Goal: Information Seeking & Learning: Learn about a topic

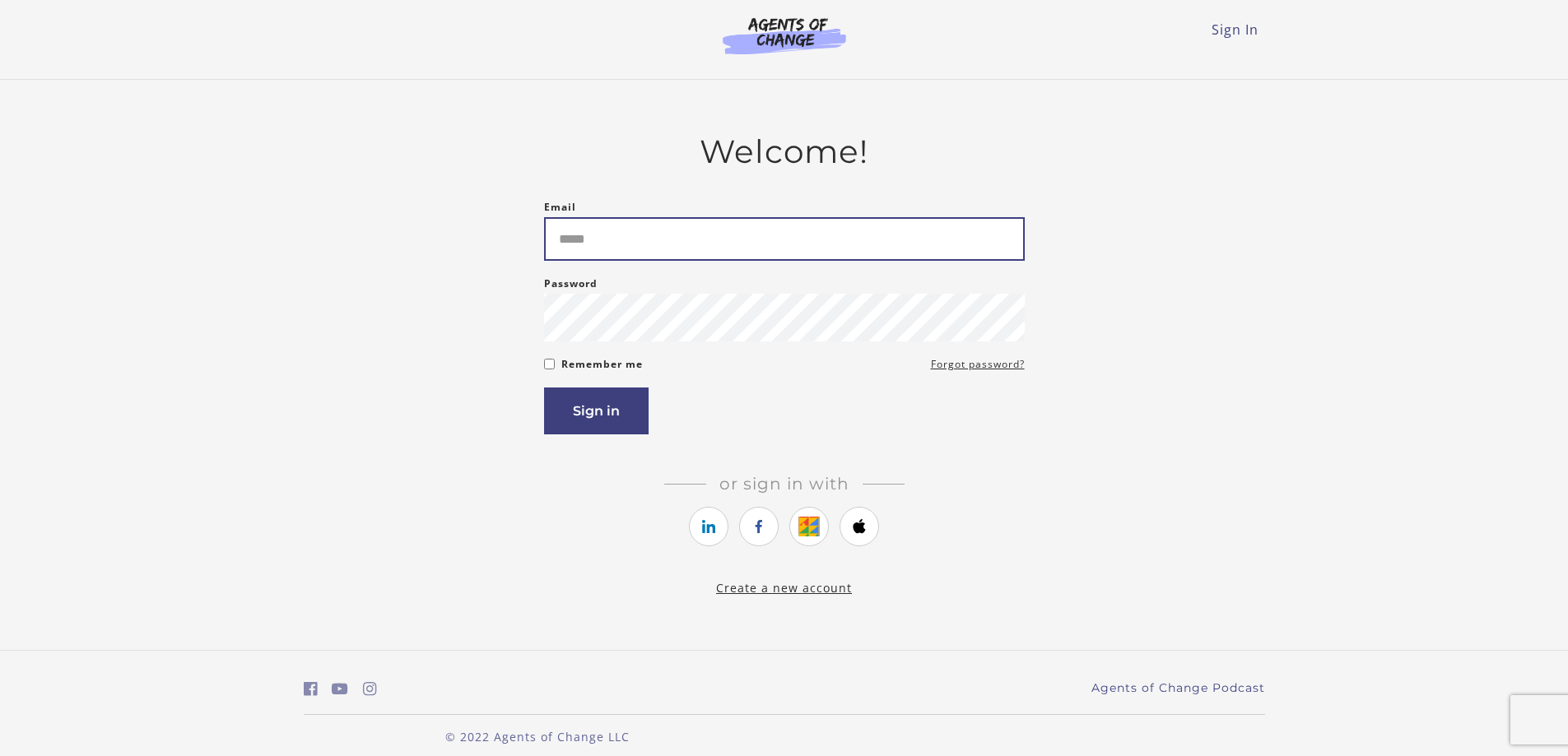
click at [597, 256] on input "Email" at bounding box center [784, 239] width 481 height 43
type input "**********"
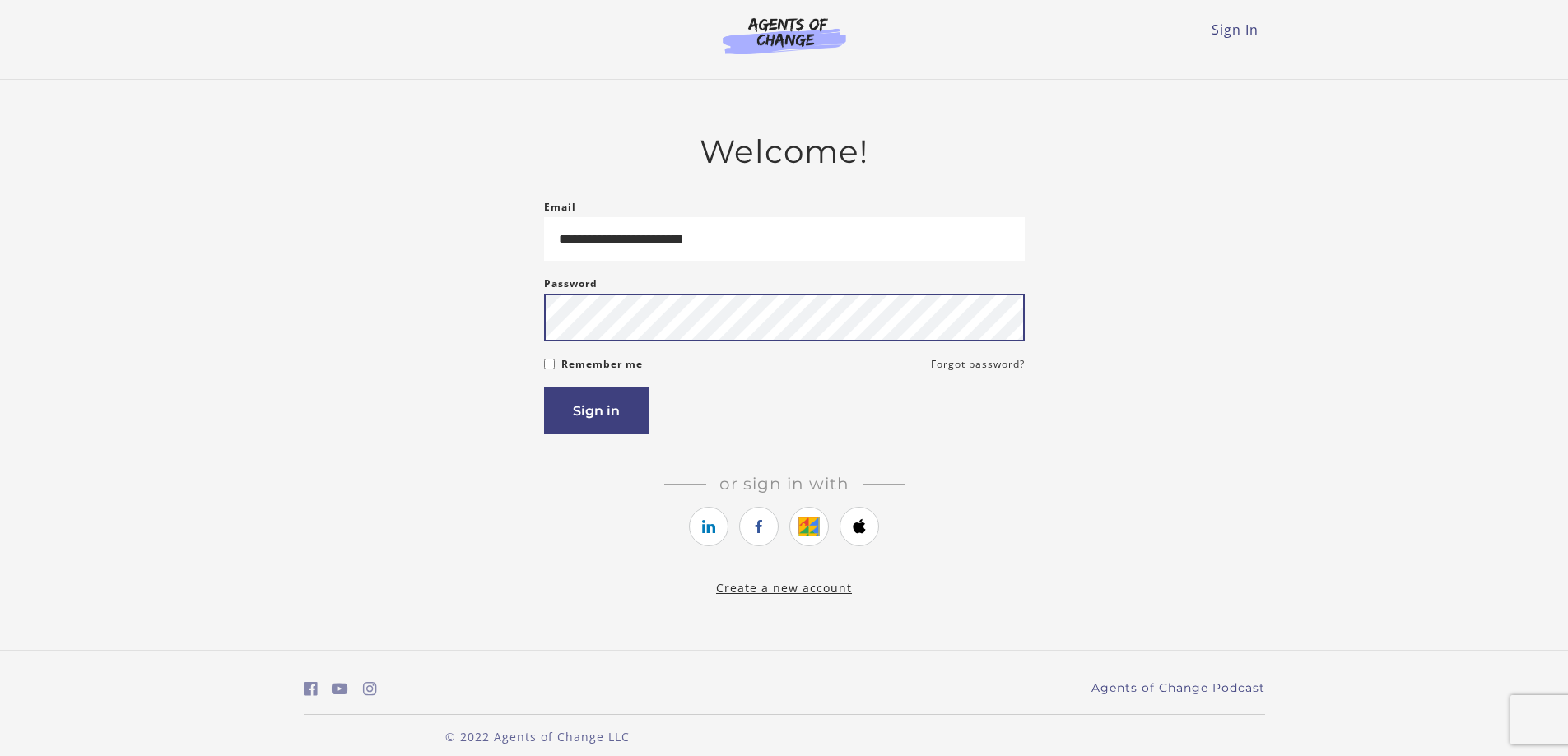
click at [544, 387] on button "Sign in" at bounding box center [596, 411] width 105 height 47
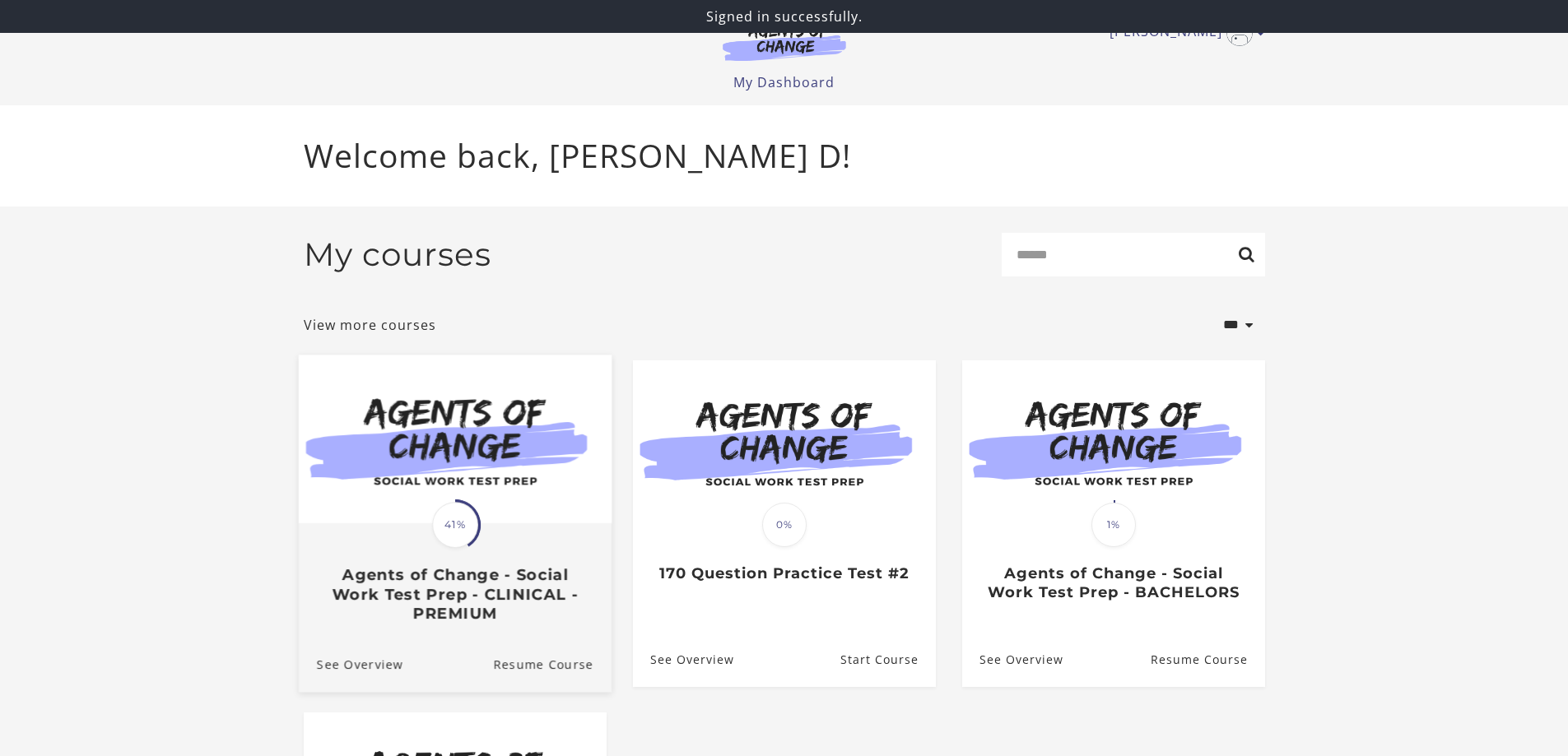
click at [489, 509] on img at bounding box center [455, 439] width 313 height 169
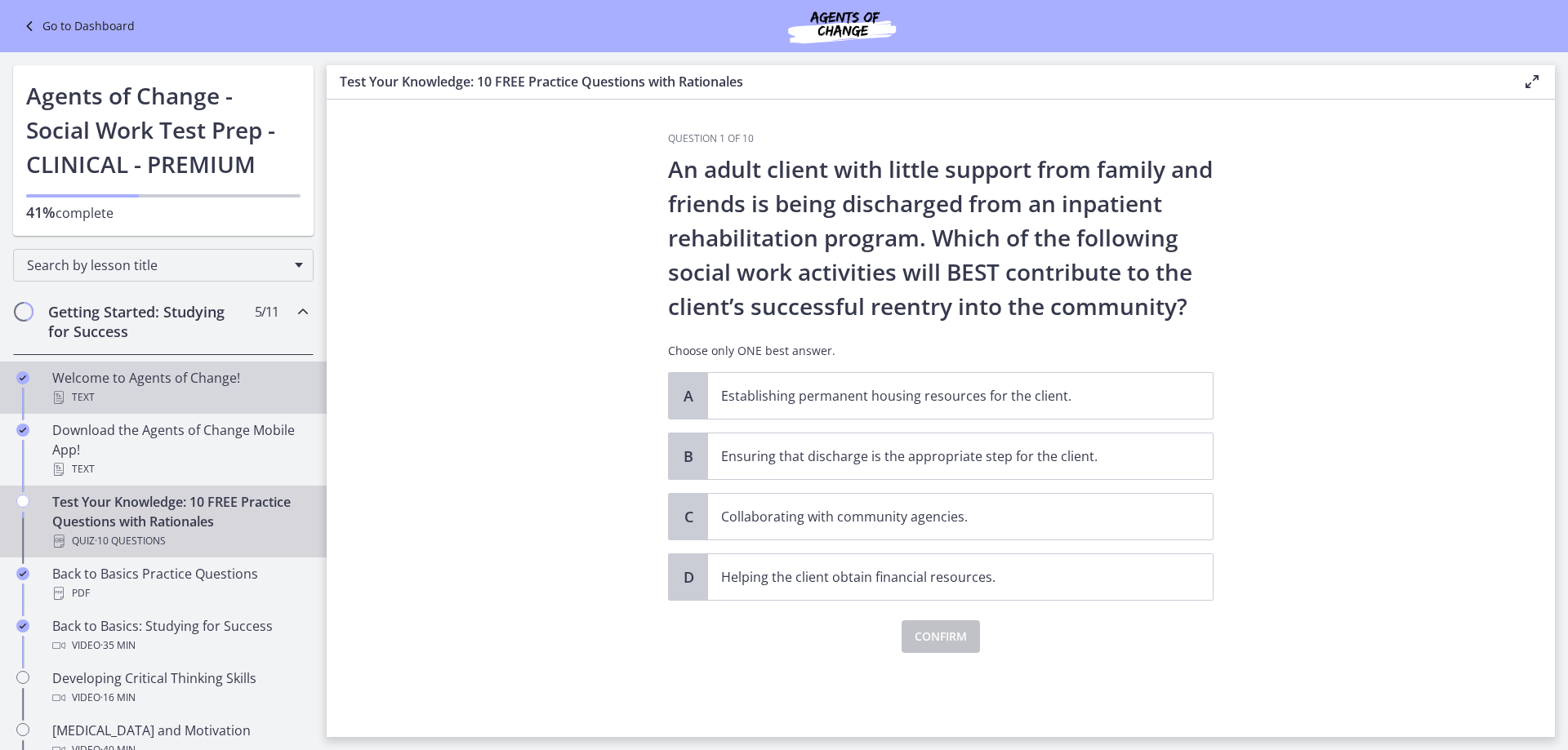
click at [127, 381] on div "Welcome to Agents of Change! Text" at bounding box center [179, 388] width 255 height 39
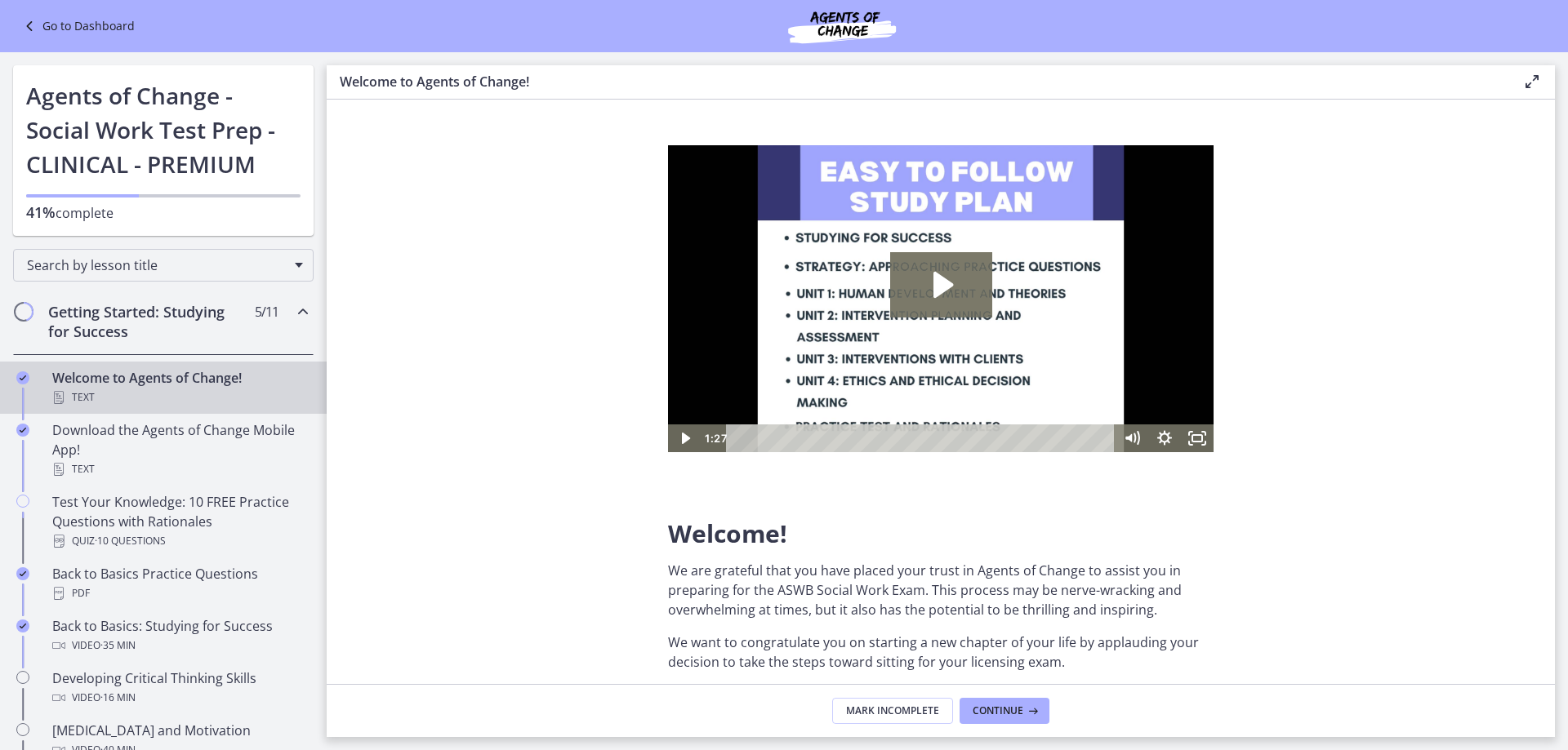
scroll to position [326, 0]
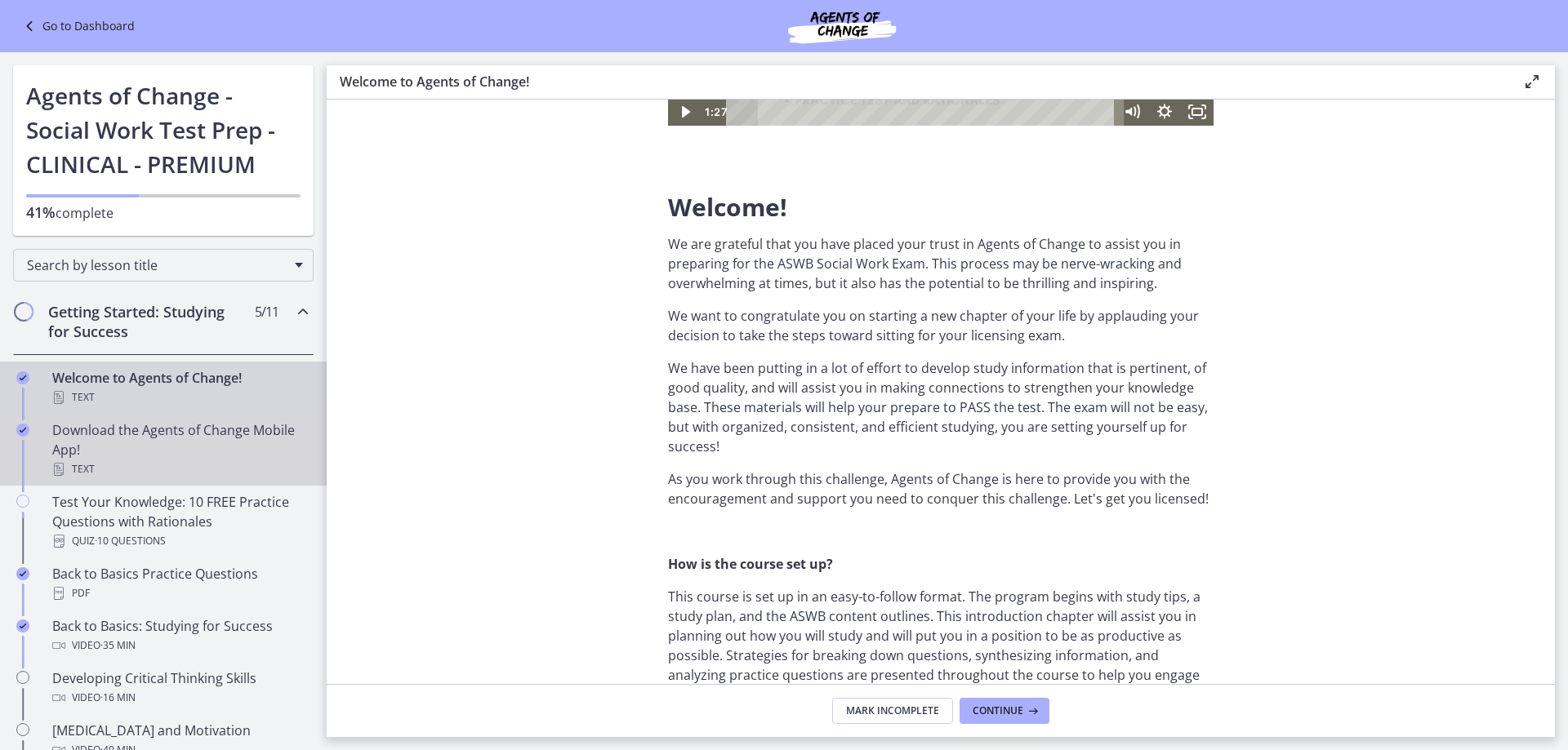
click at [81, 432] on div "Download the Agents of Change Mobile App! Text" at bounding box center [179, 450] width 255 height 59
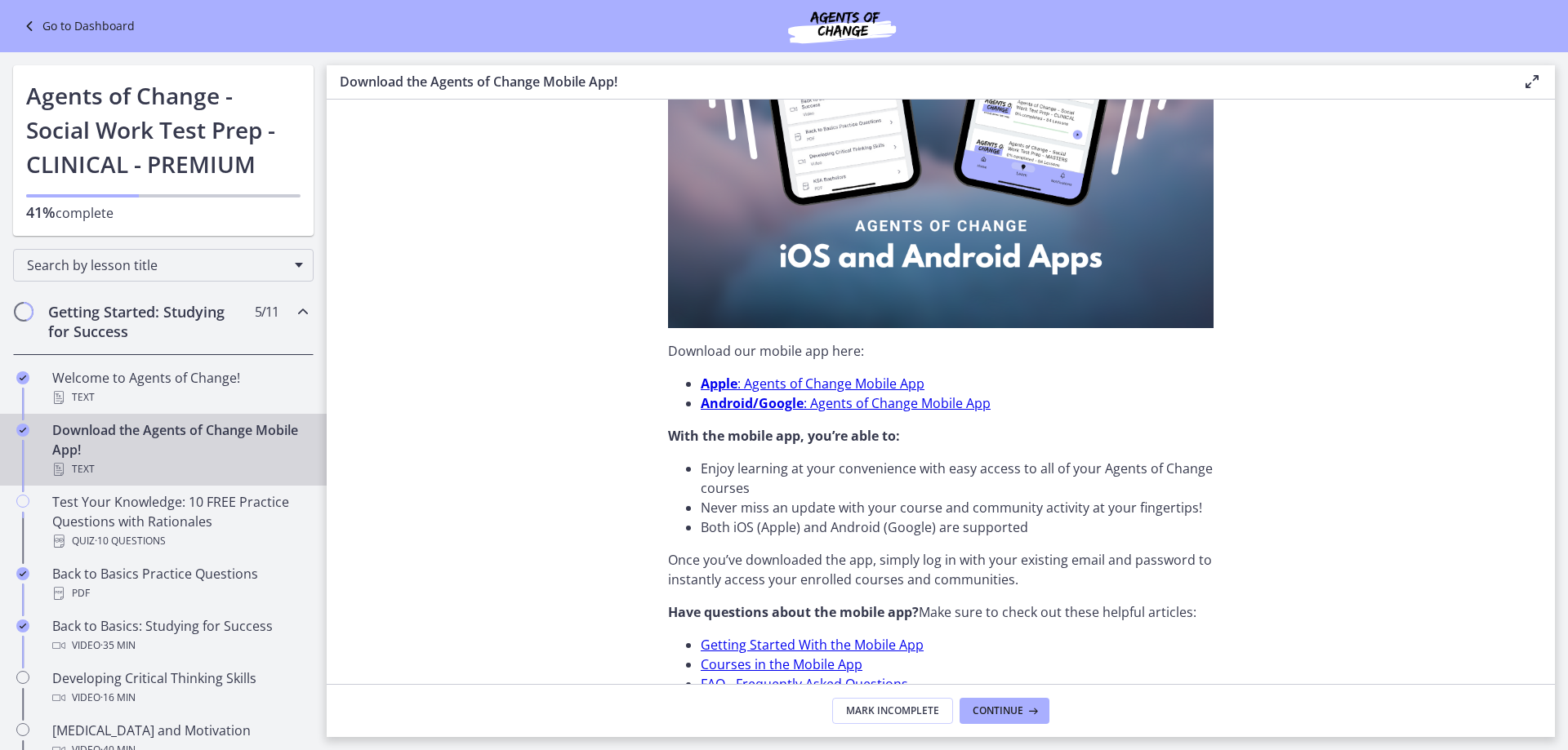
scroll to position [415, 0]
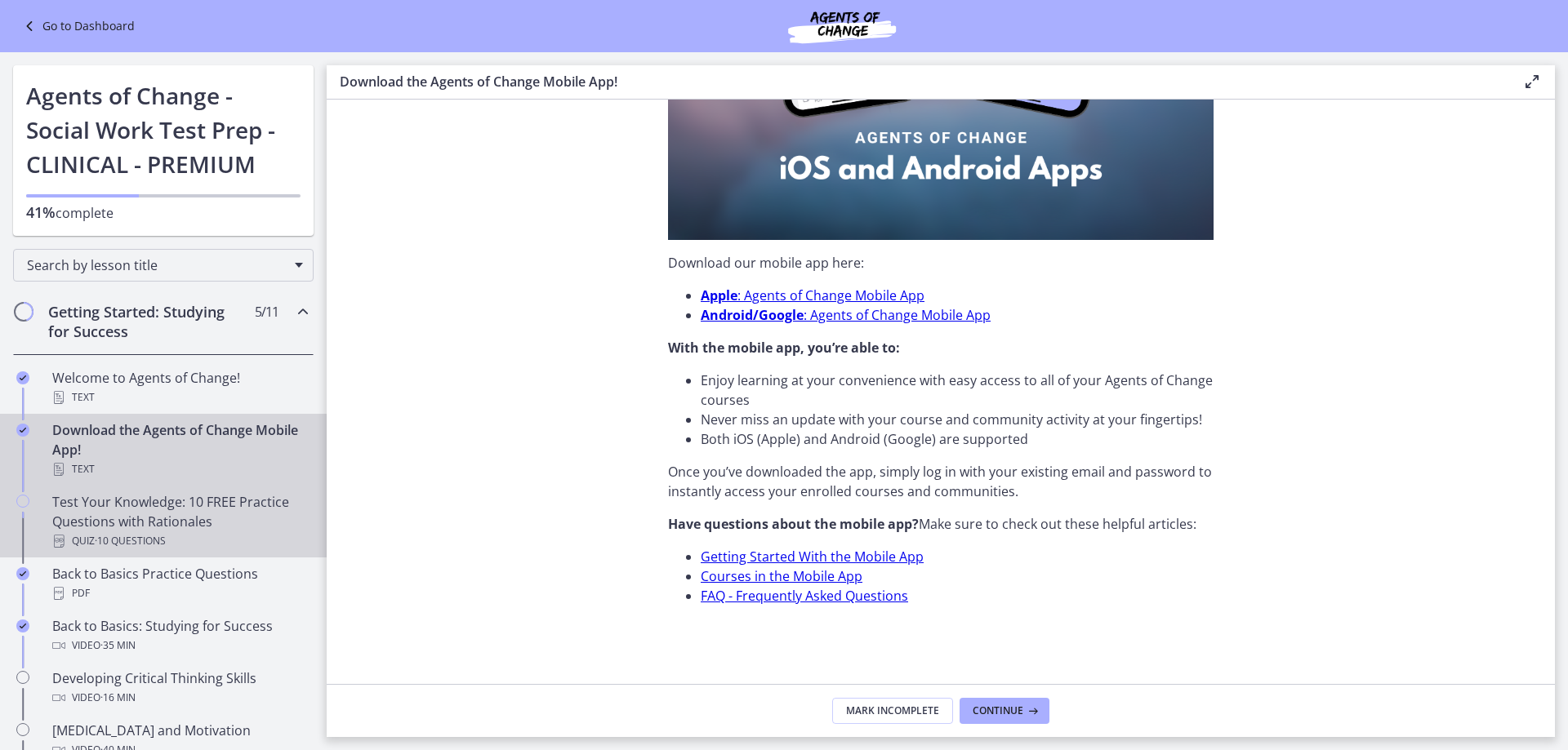
click at [109, 511] on div "Test Your Knowledge: 10 FREE Practice Questions with Rationales Quiz · 10 Quest…" at bounding box center [179, 522] width 255 height 59
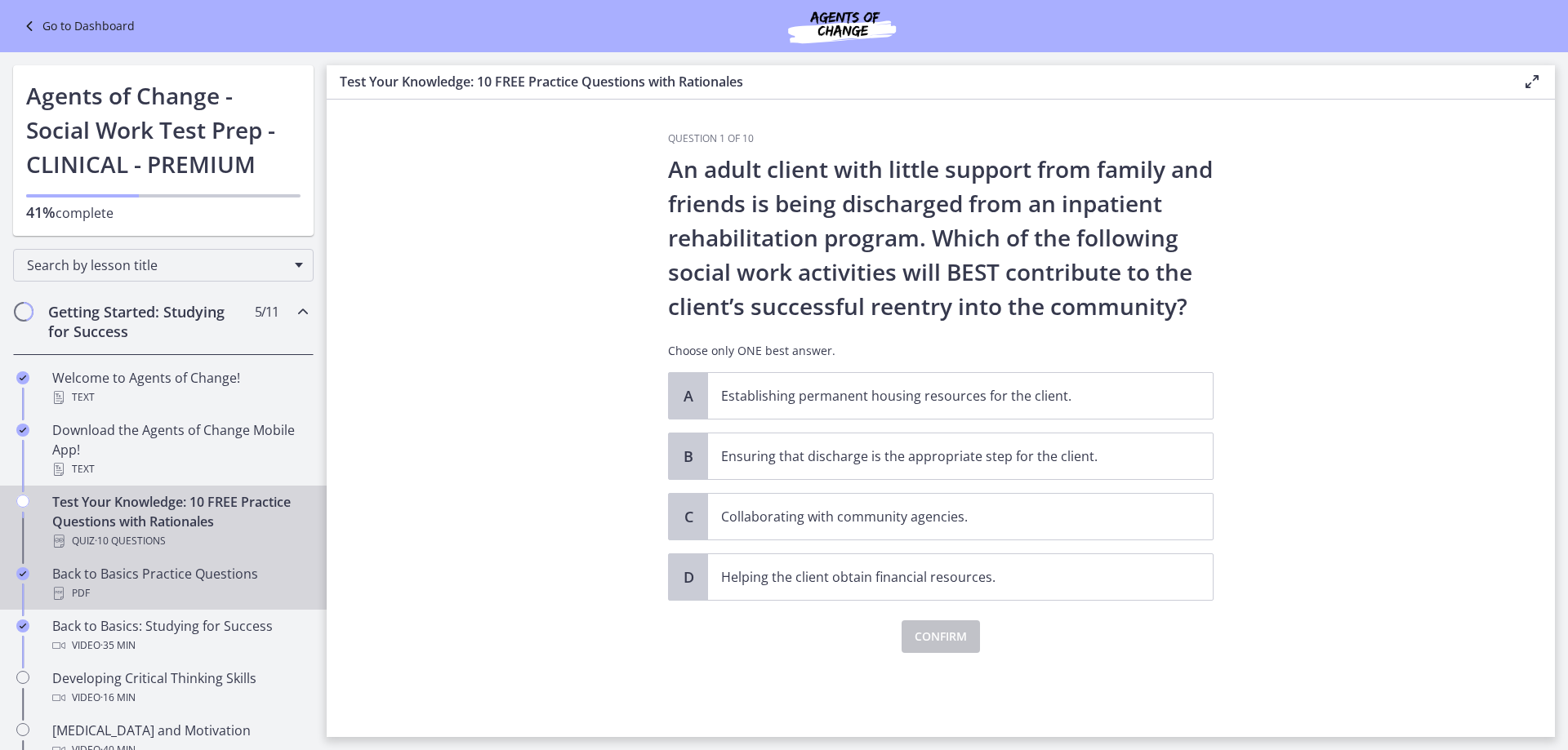
click at [181, 594] on div "PDF" at bounding box center [179, 593] width 255 height 20
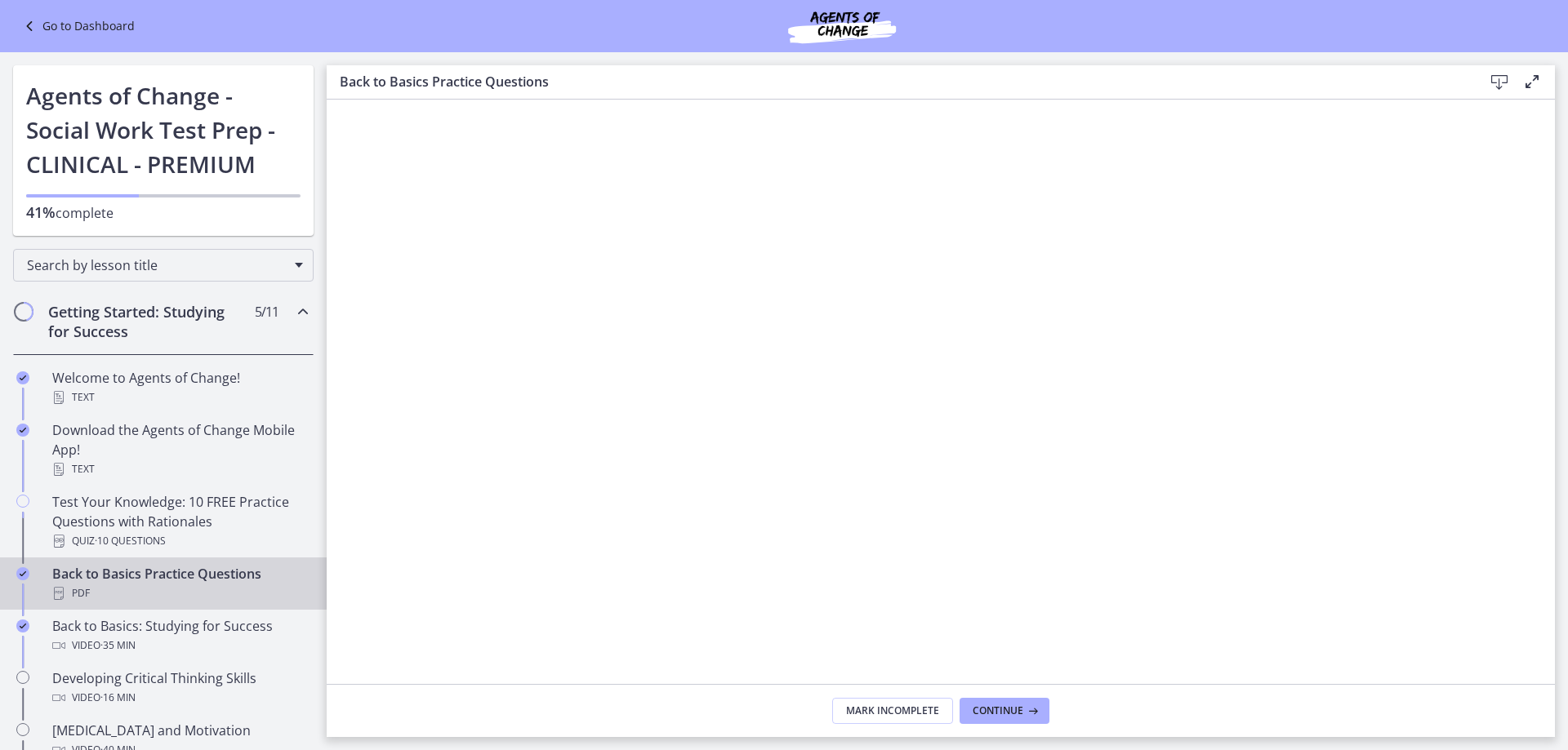
click at [1503, 78] on icon at bounding box center [1500, 82] width 20 height 20
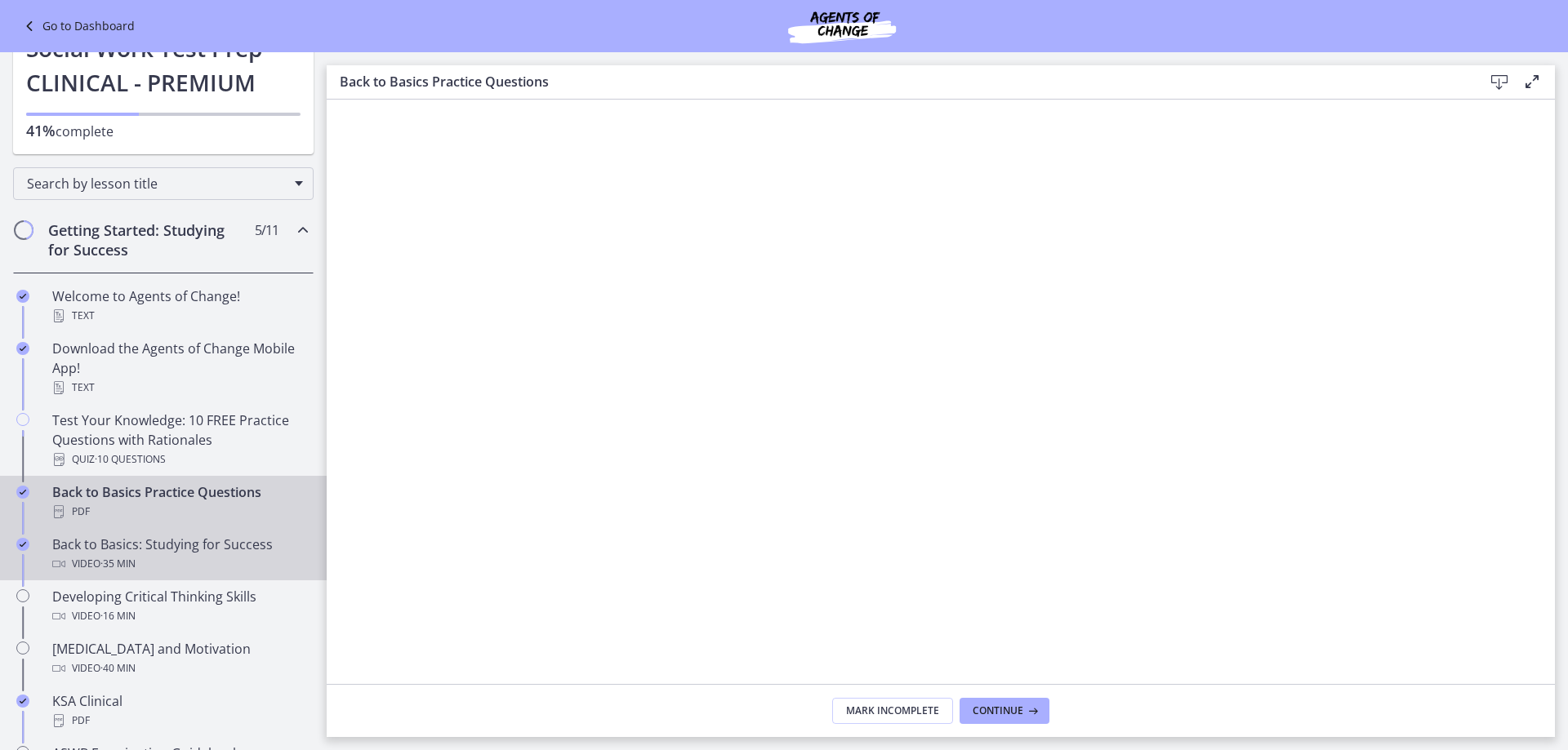
scroll to position [163, 0]
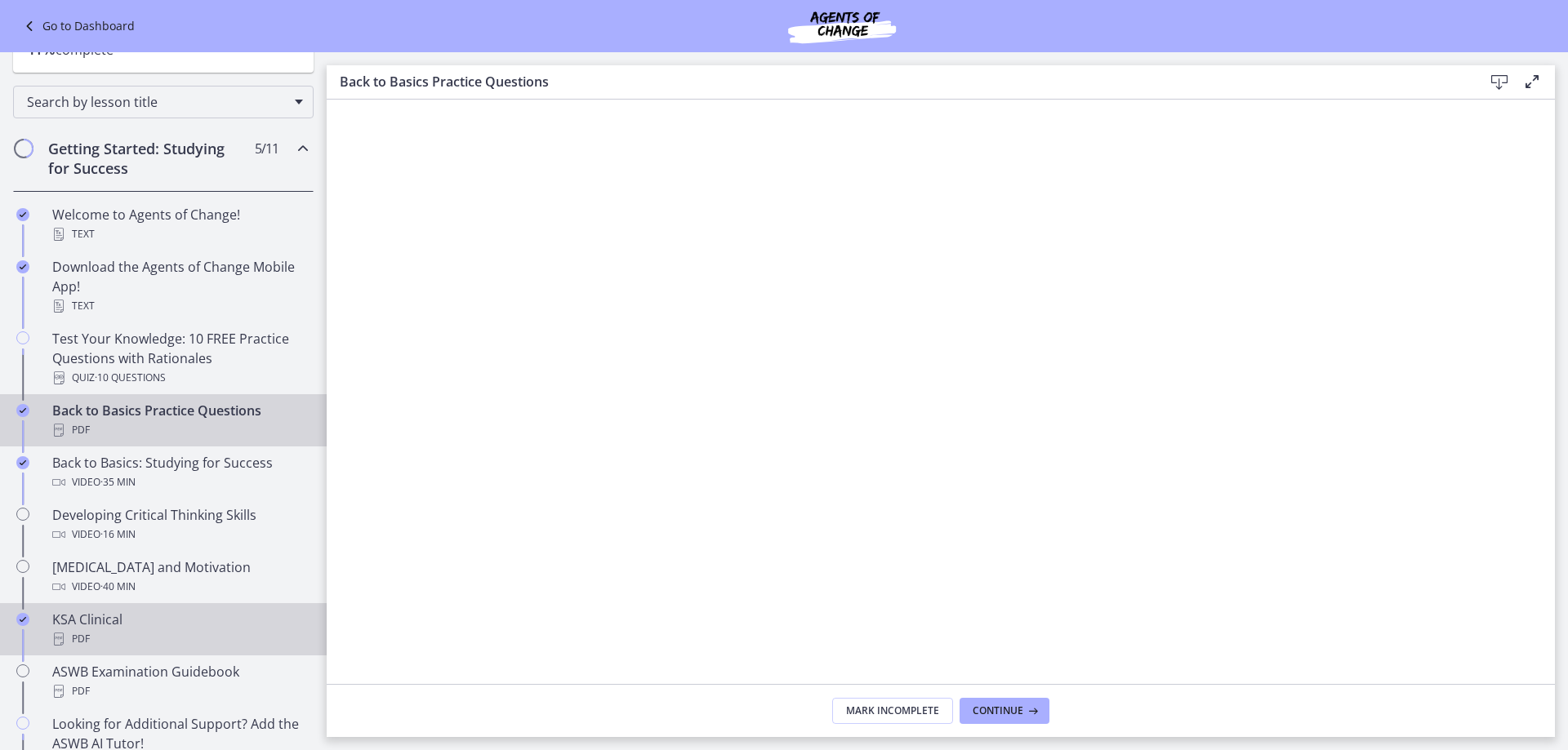
click at [133, 636] on div "PDF" at bounding box center [179, 639] width 255 height 20
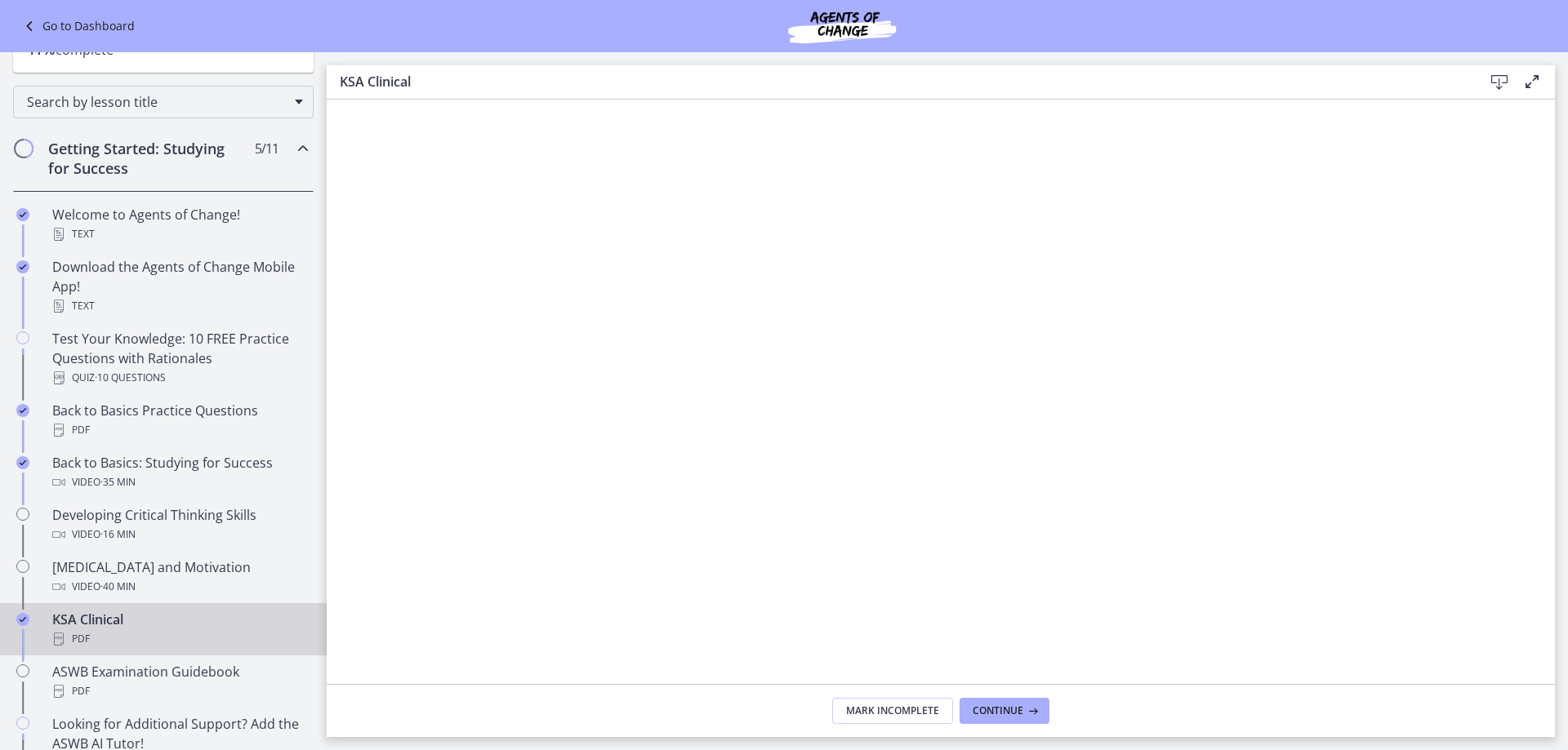
click at [1498, 83] on icon at bounding box center [1500, 82] width 20 height 20
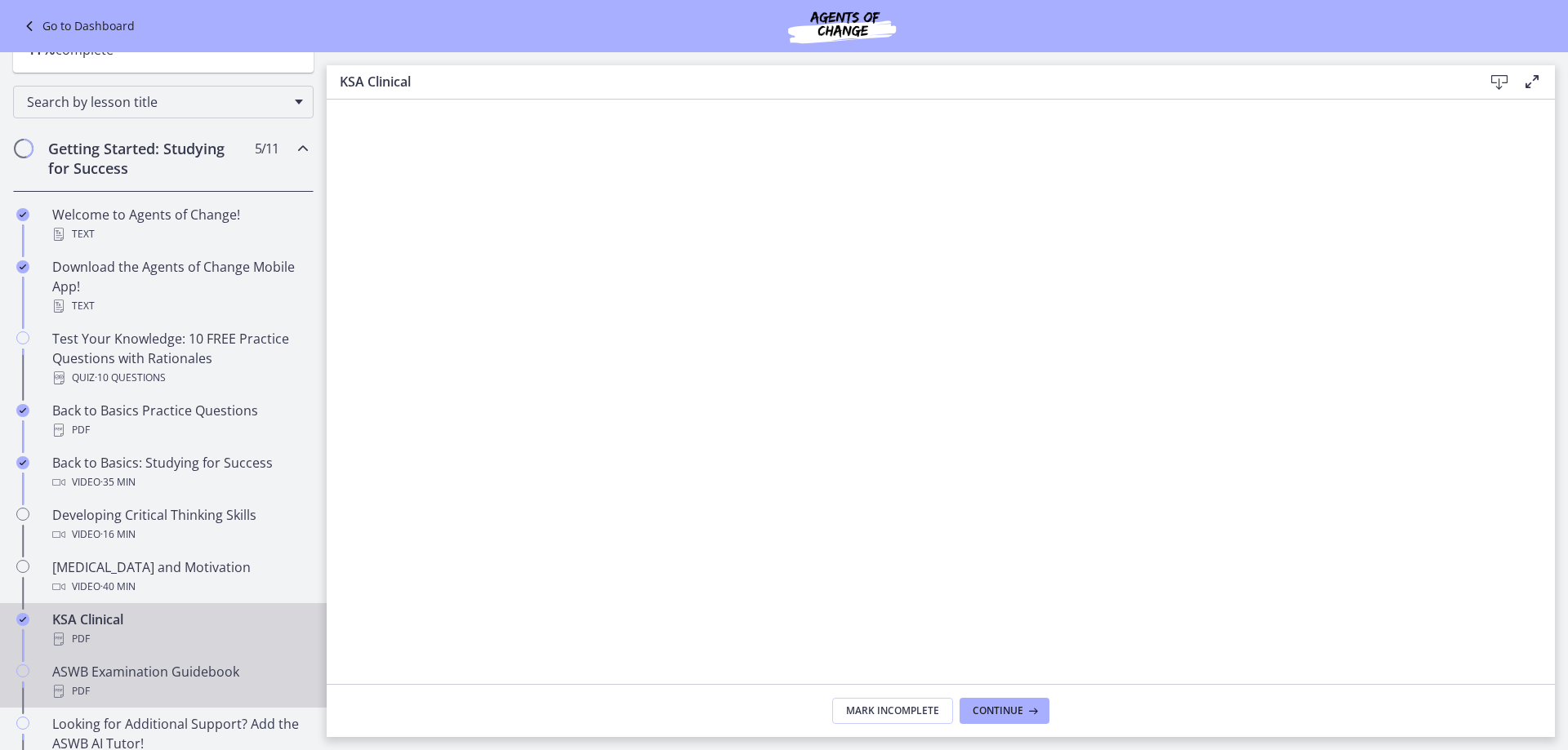
scroll to position [245, 0]
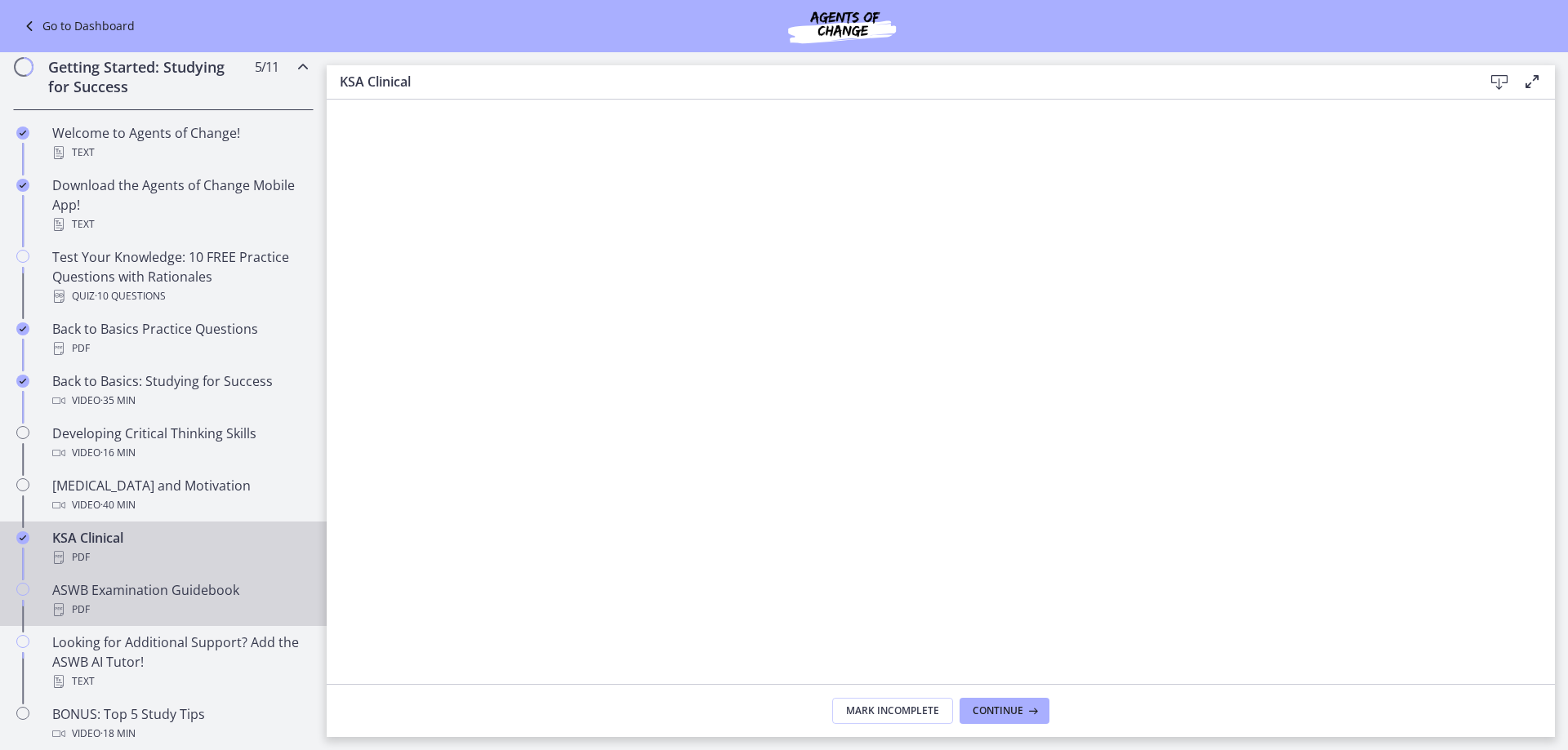
click at [129, 583] on div "ASWB Examination Guidebook PDF" at bounding box center [179, 600] width 255 height 39
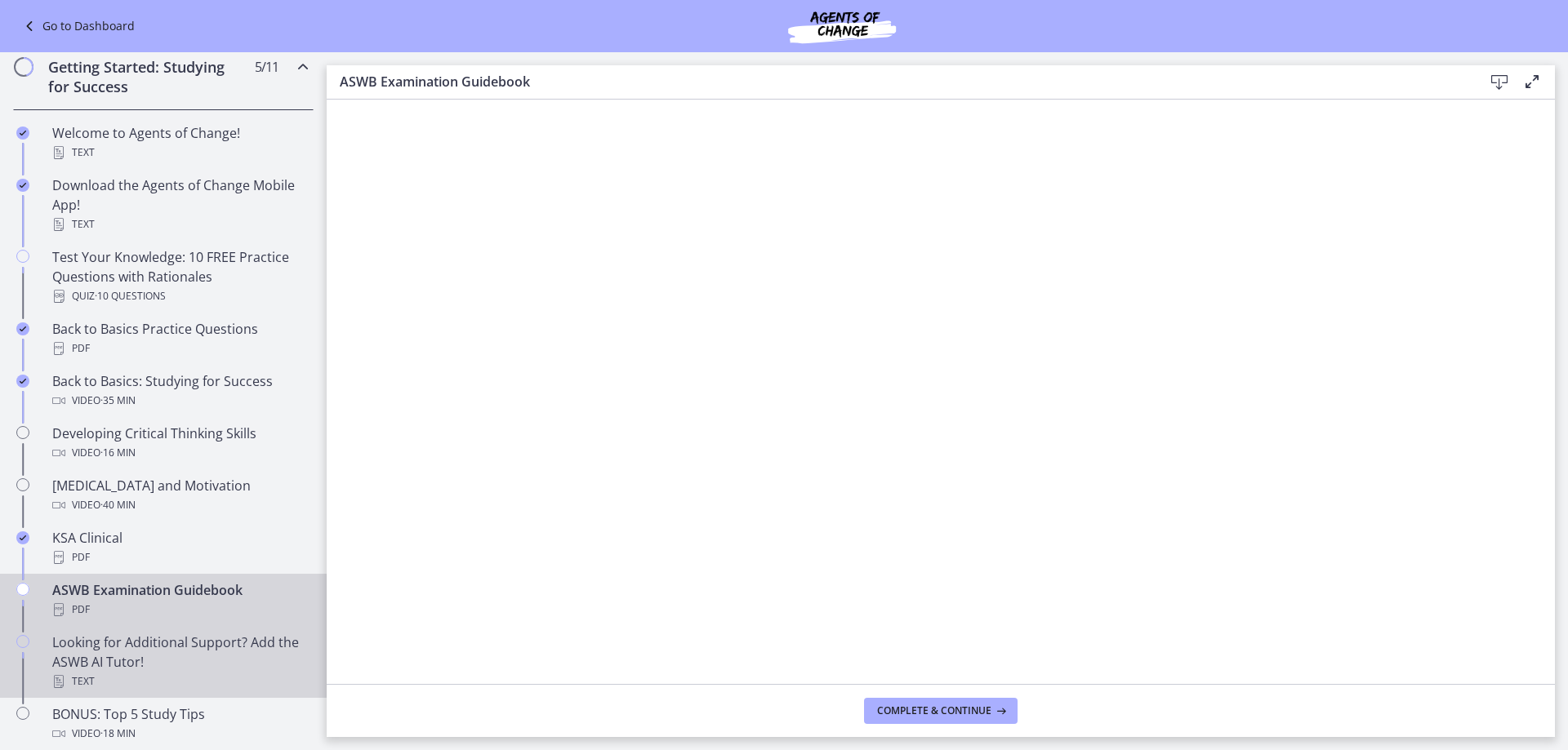
scroll to position [409, 0]
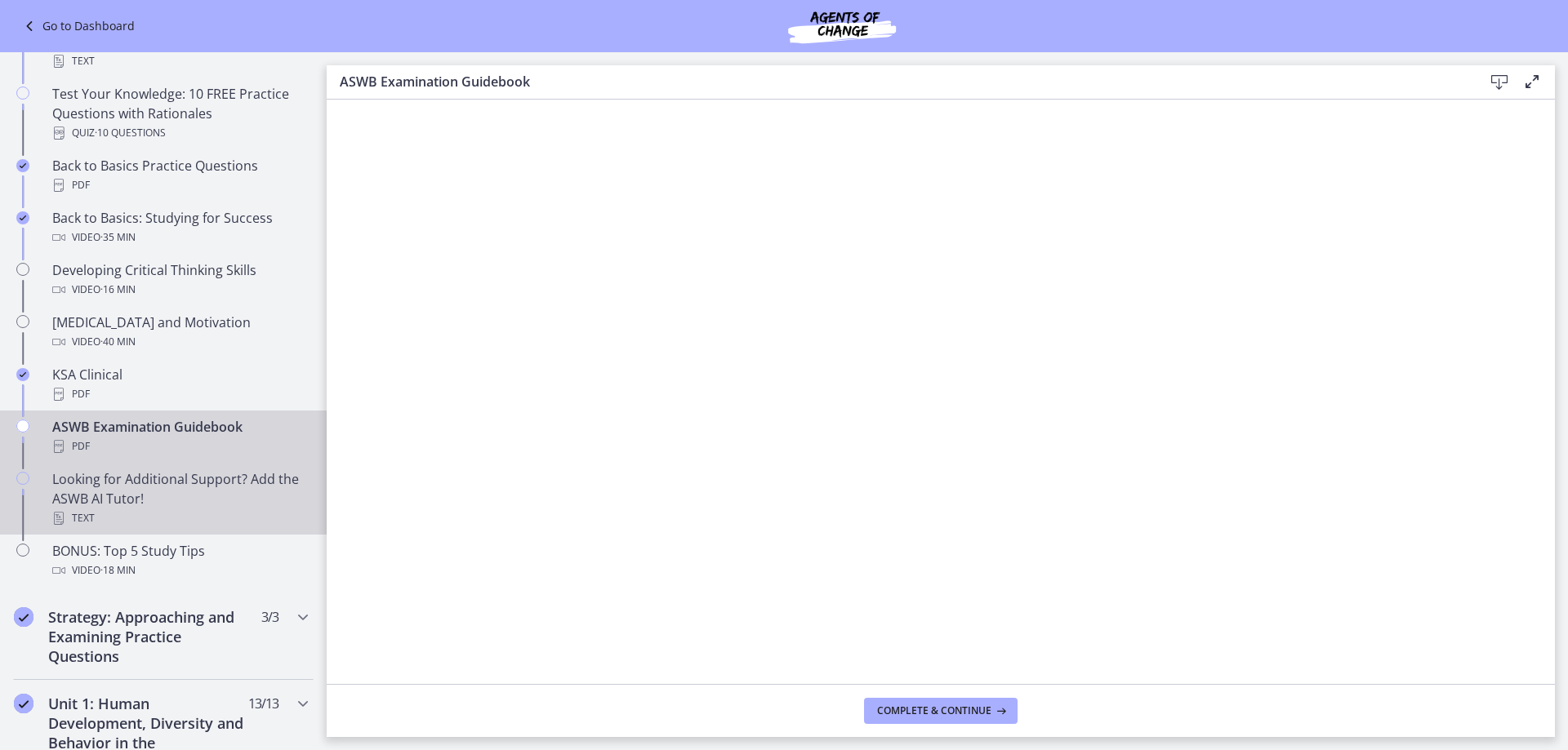
click at [140, 499] on div "Looking for Additional Support? Add the ASWB AI Tutor! Text" at bounding box center [179, 499] width 255 height 59
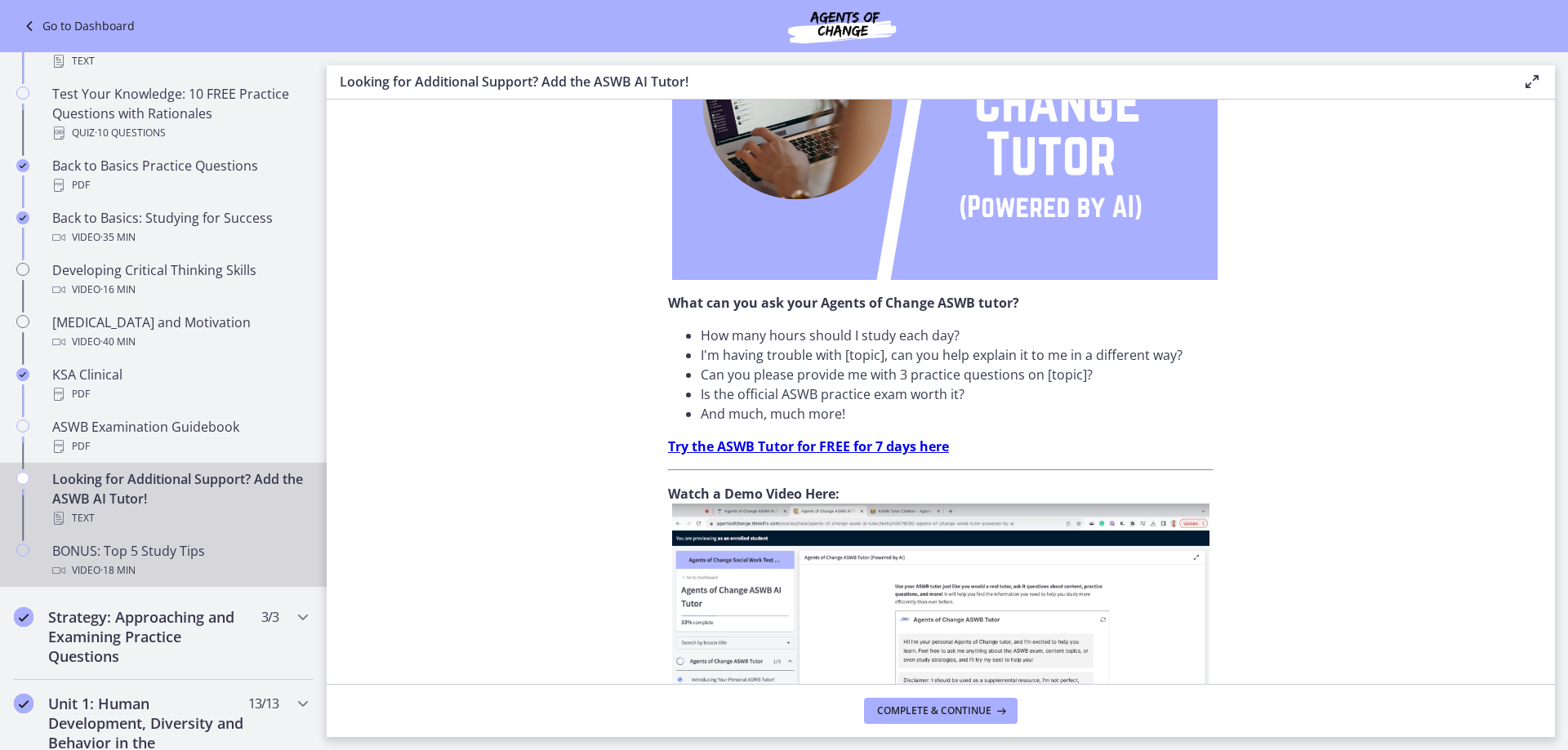
scroll to position [572, 0]
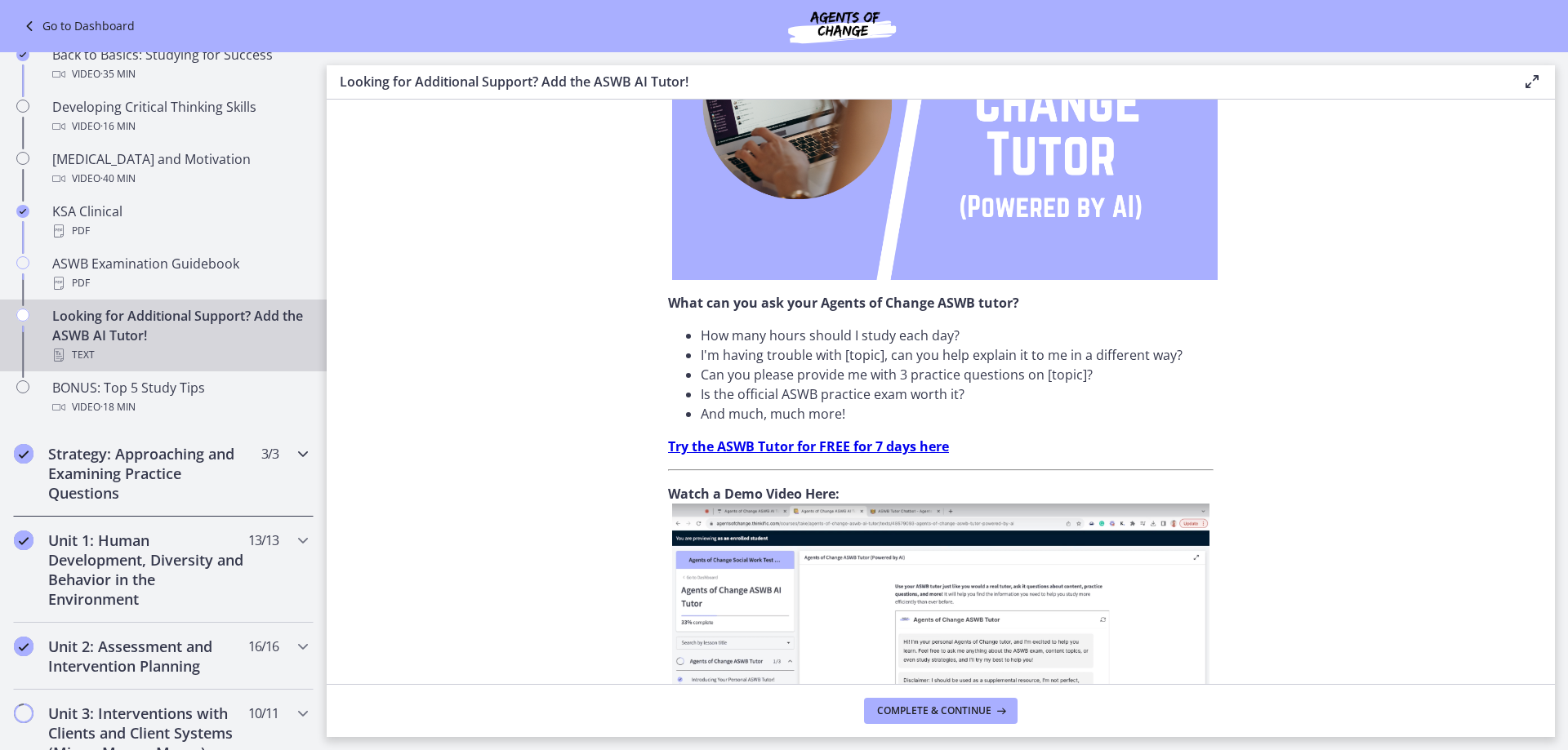
click at [241, 449] on div "Strategy: Approaching and Examining Practice Questions 3 / 3 Completed" at bounding box center [163, 473] width 300 height 87
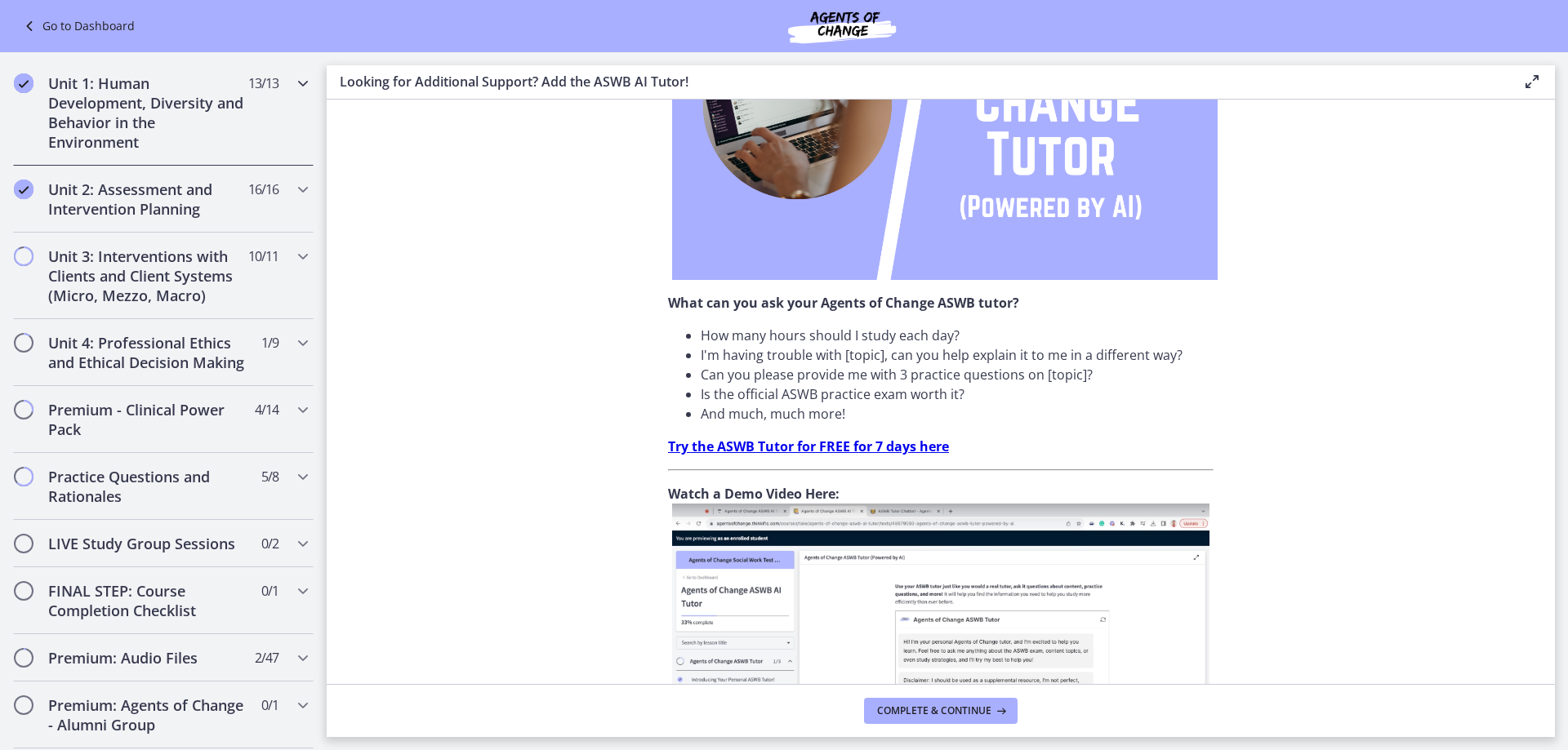
scroll to position [409, 0]
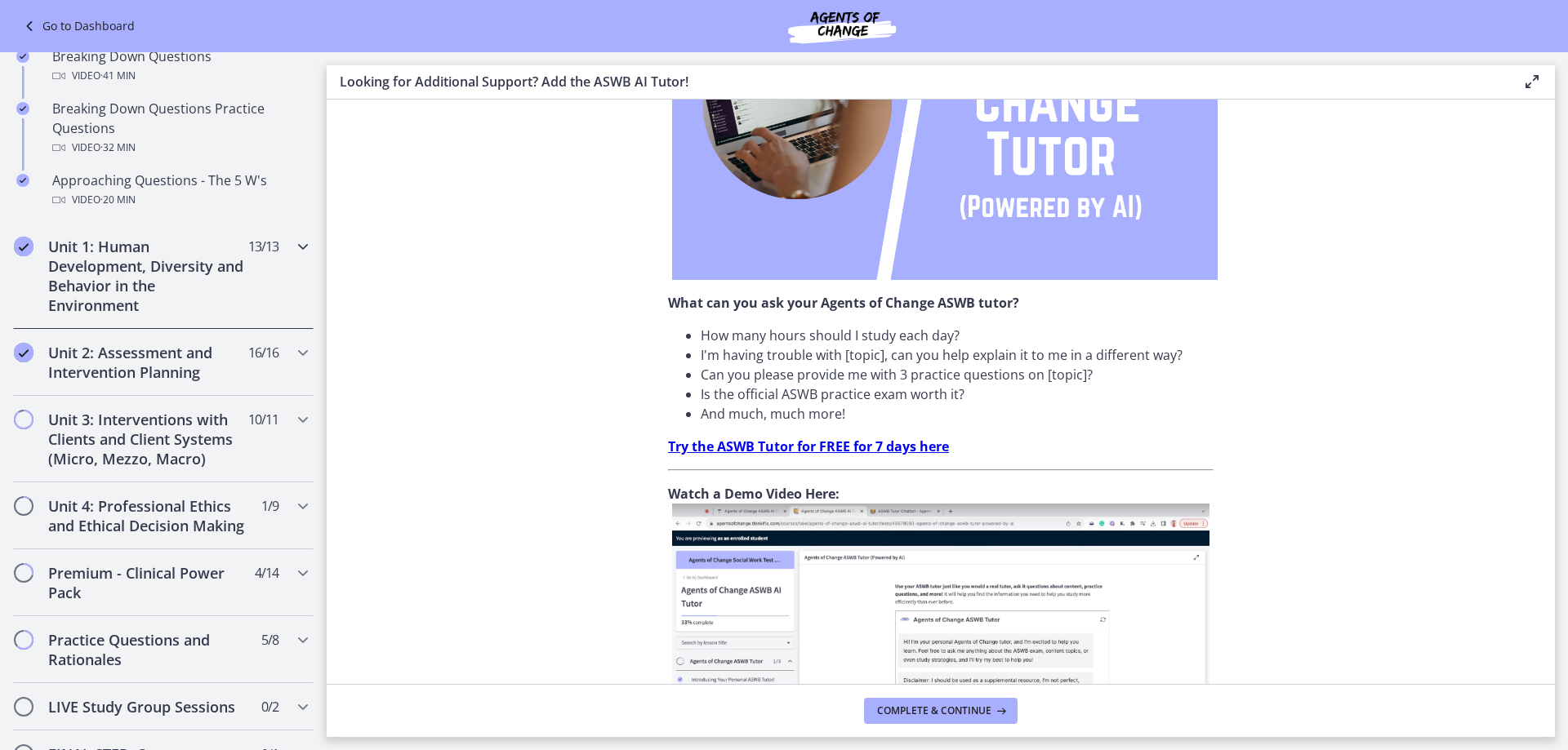
click at [293, 246] on icon "Chapters" at bounding box center [303, 246] width 20 height 20
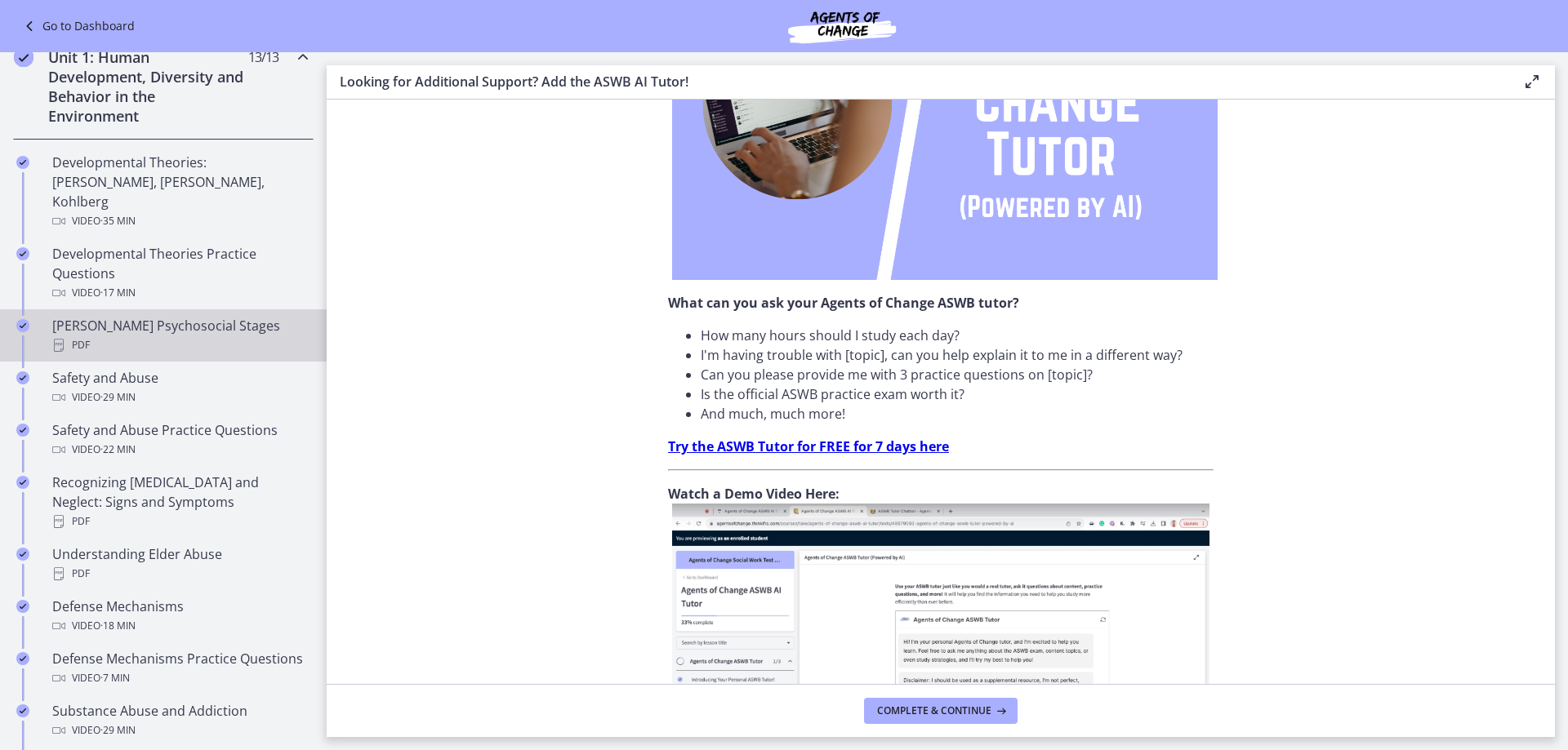
click at [86, 316] on div "[PERSON_NAME] Psychosocial Stages PDF" at bounding box center [179, 336] width 255 height 39
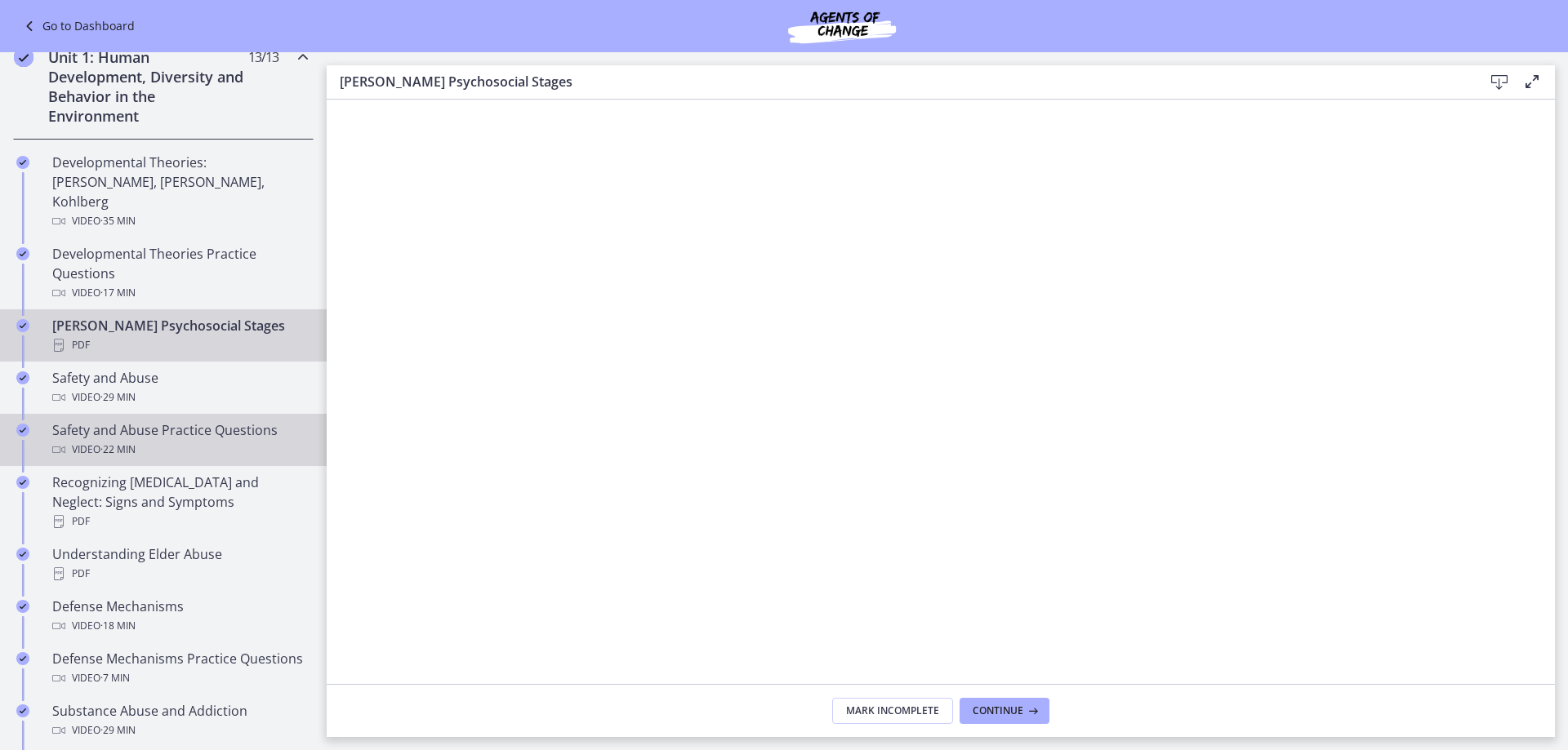
scroll to position [490, 0]
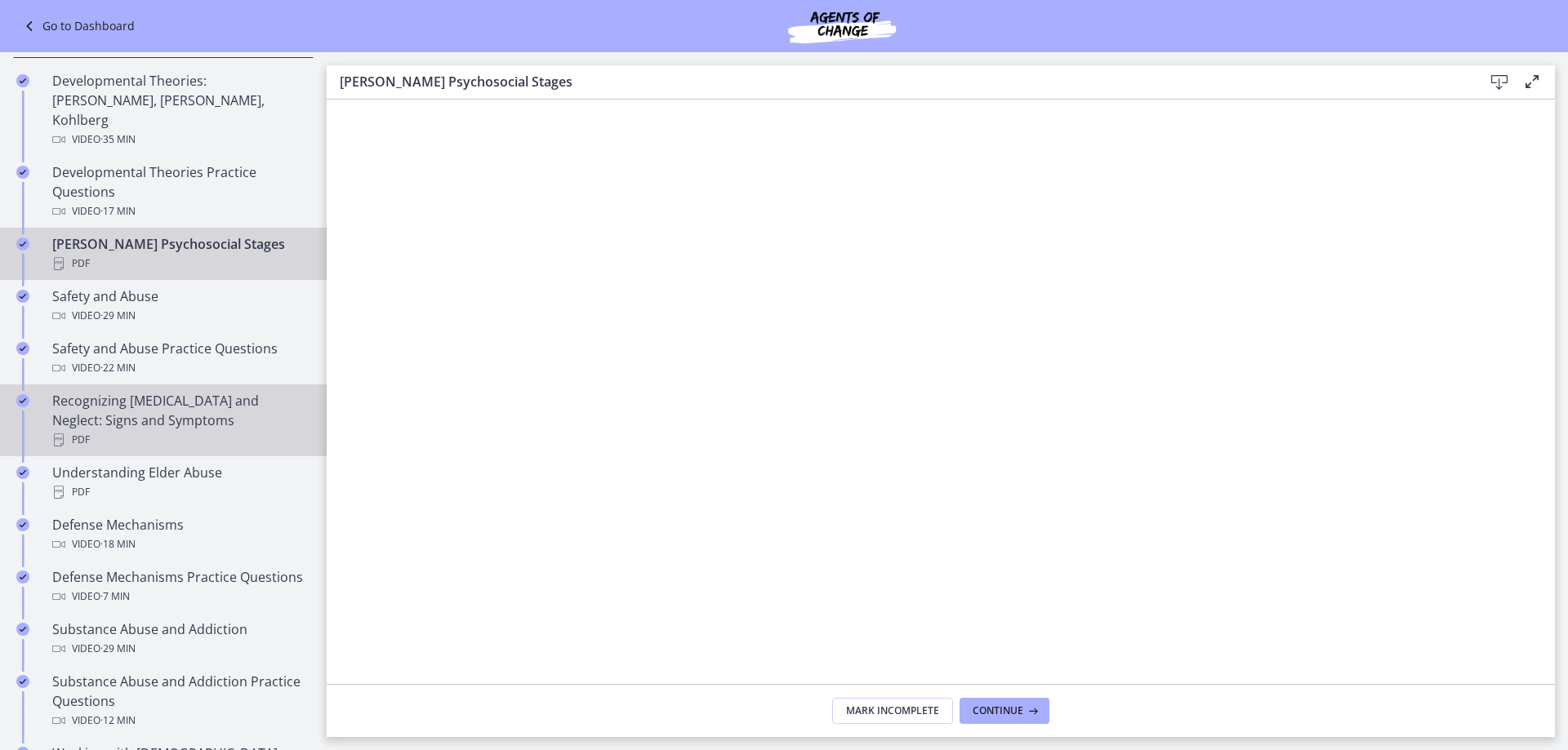
click at [123, 405] on div "Recognizing [MEDICAL_DATA] and Neglect: Signs and Symptoms PDF" at bounding box center [179, 420] width 255 height 59
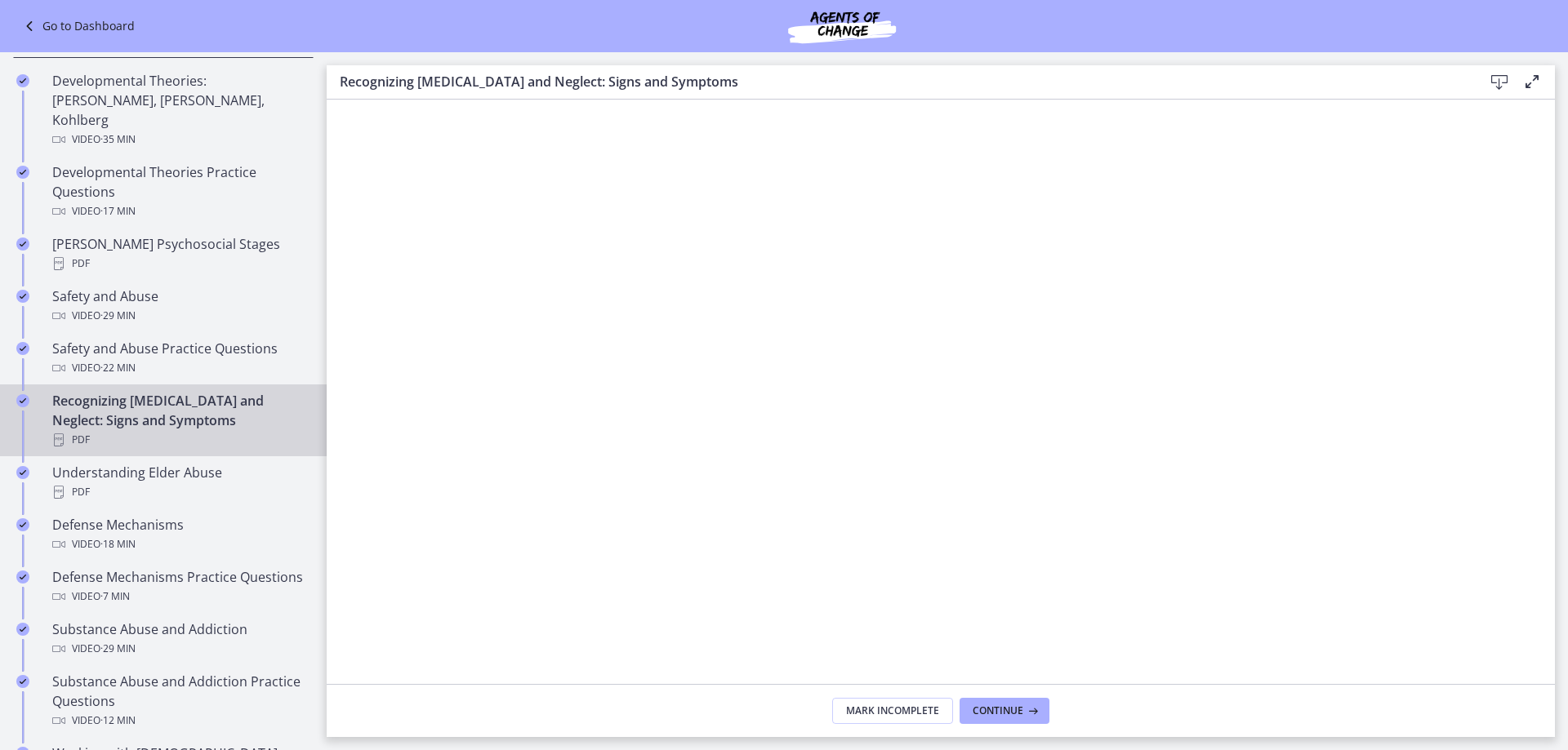
click at [1496, 77] on icon at bounding box center [1500, 82] width 20 height 20
click at [86, 482] on div "PDF" at bounding box center [179, 492] width 255 height 20
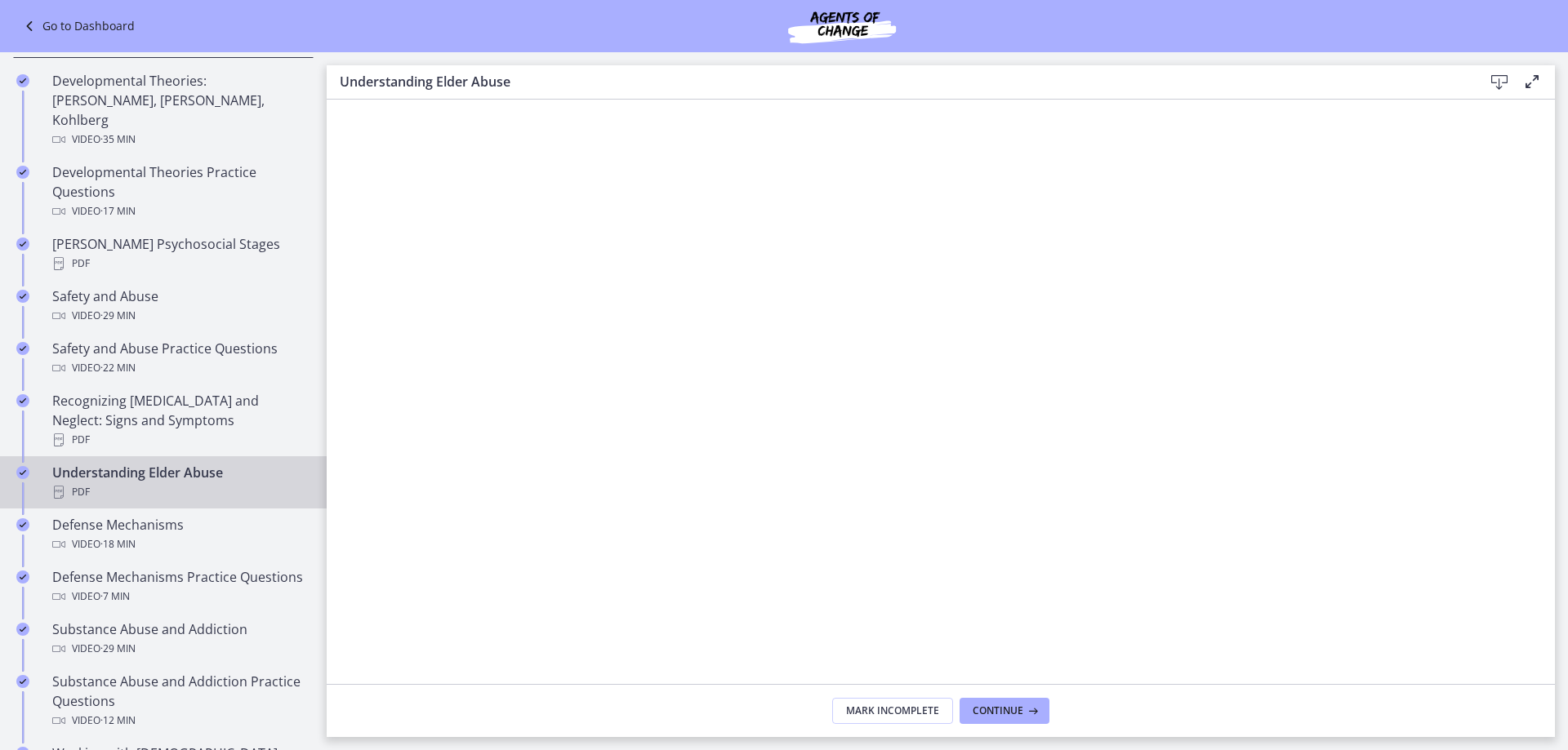
click at [1494, 82] on icon at bounding box center [1500, 82] width 20 height 20
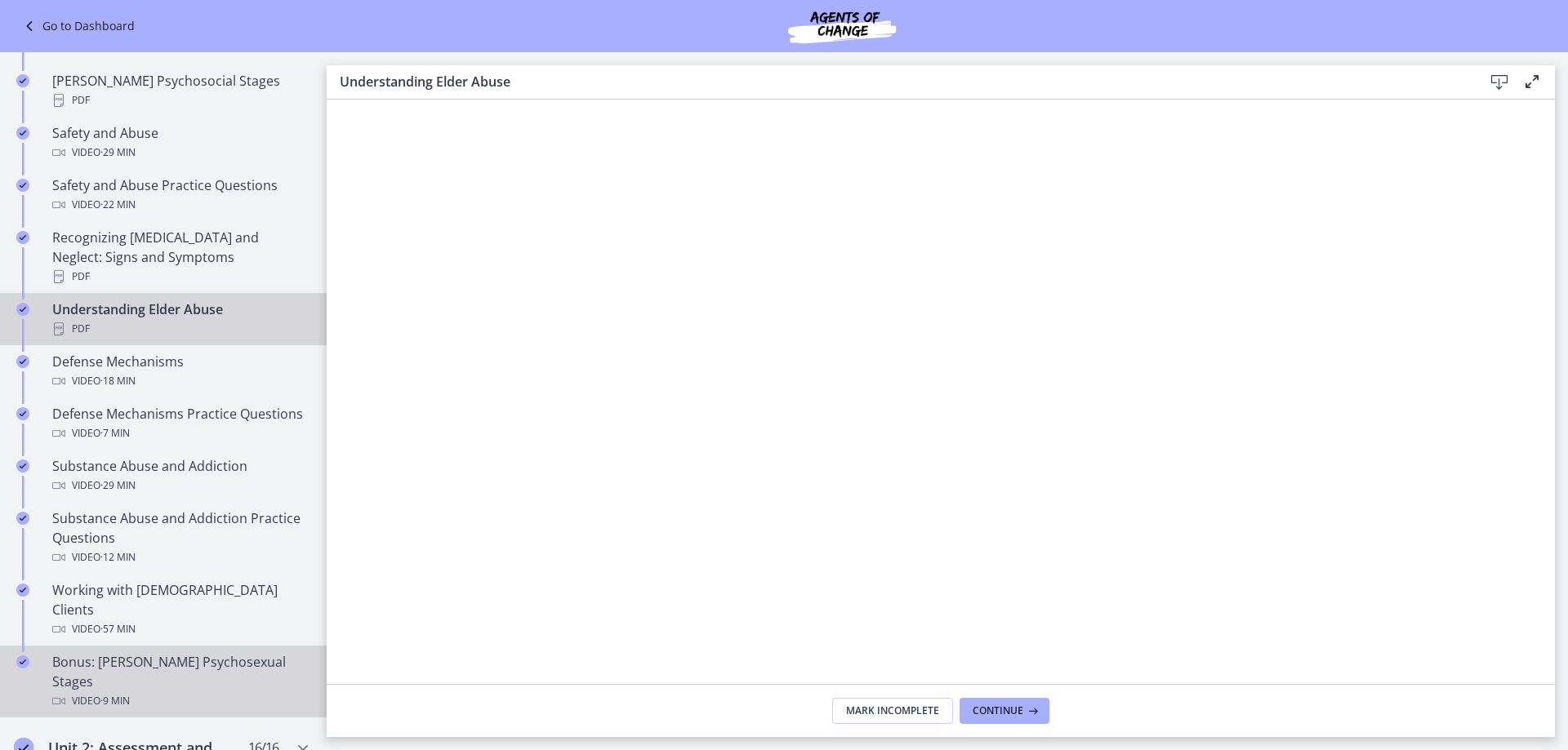
scroll to position [898, 0]
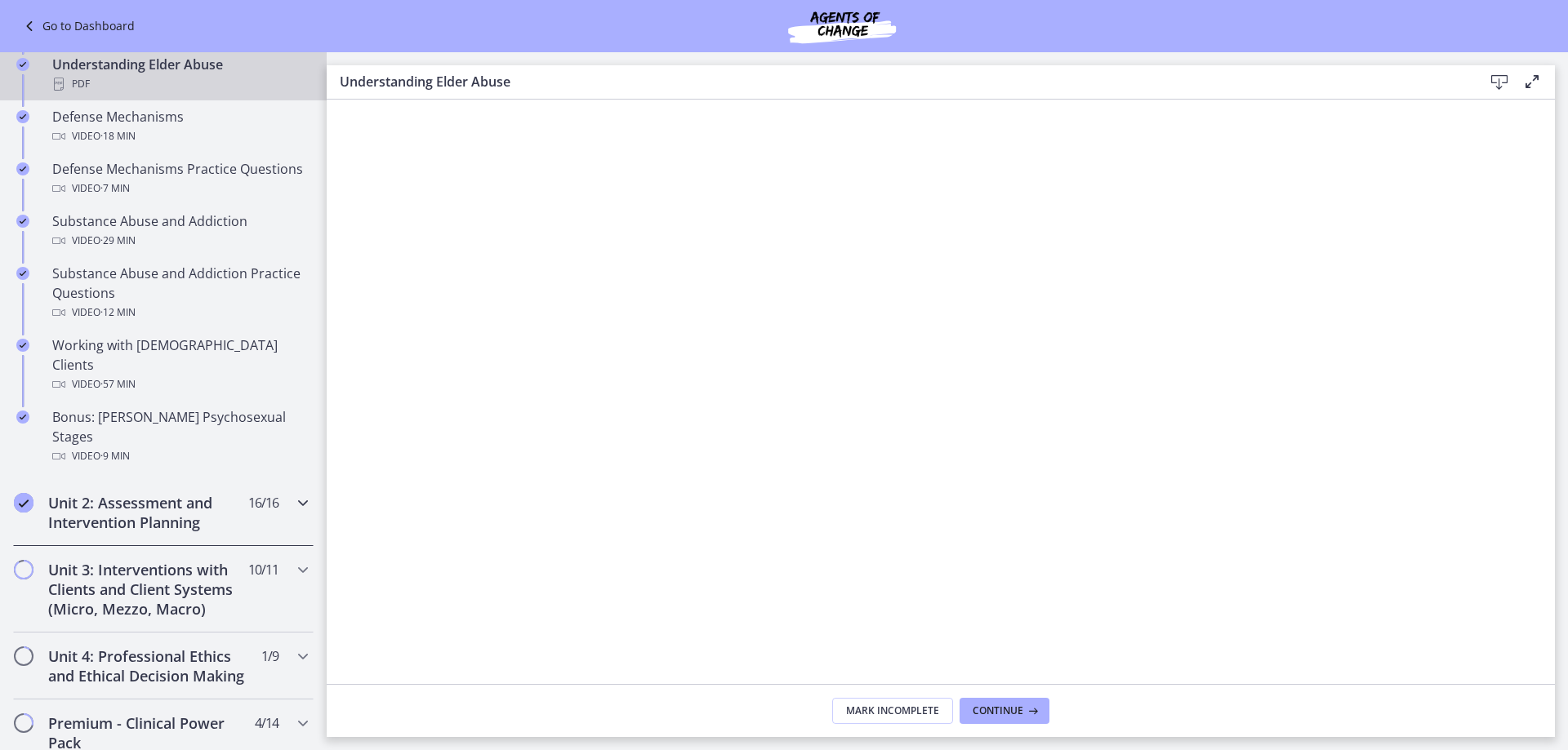
click at [293, 493] on icon "Chapters" at bounding box center [303, 503] width 20 height 20
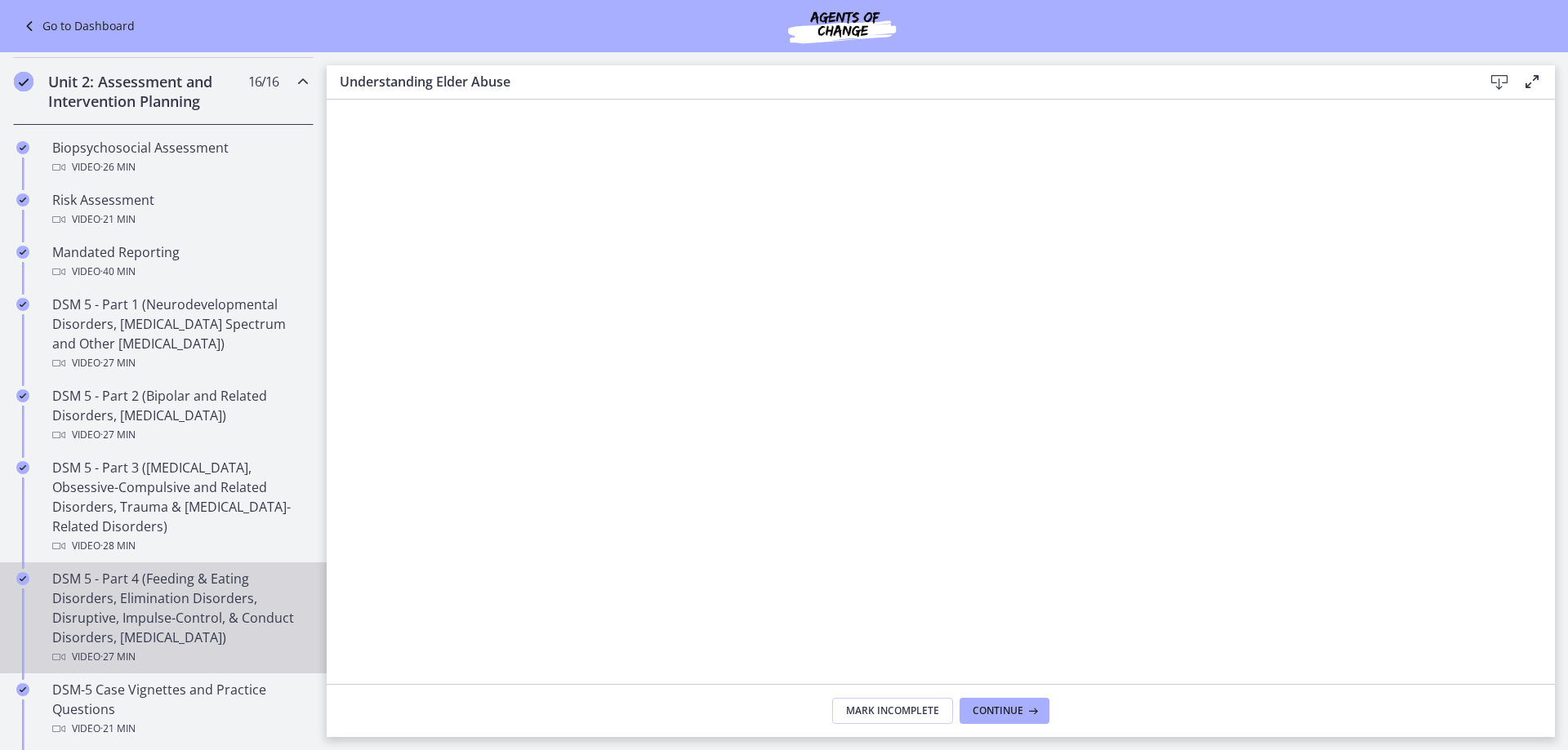
scroll to position [735, 0]
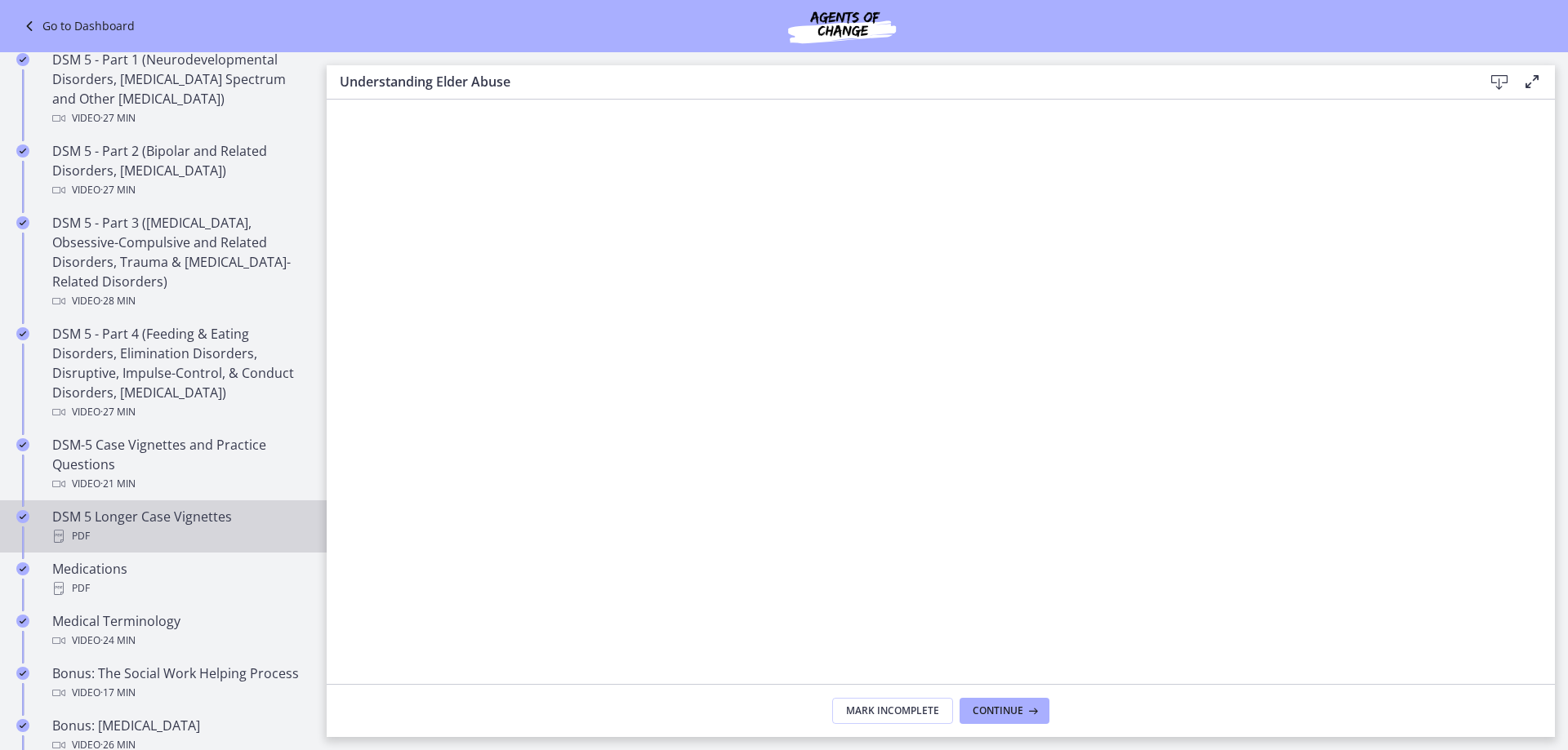
click at [136, 515] on div "DSM 5 Longer Case Vignettes PDF" at bounding box center [179, 527] width 255 height 39
click at [1501, 82] on icon at bounding box center [1500, 82] width 20 height 20
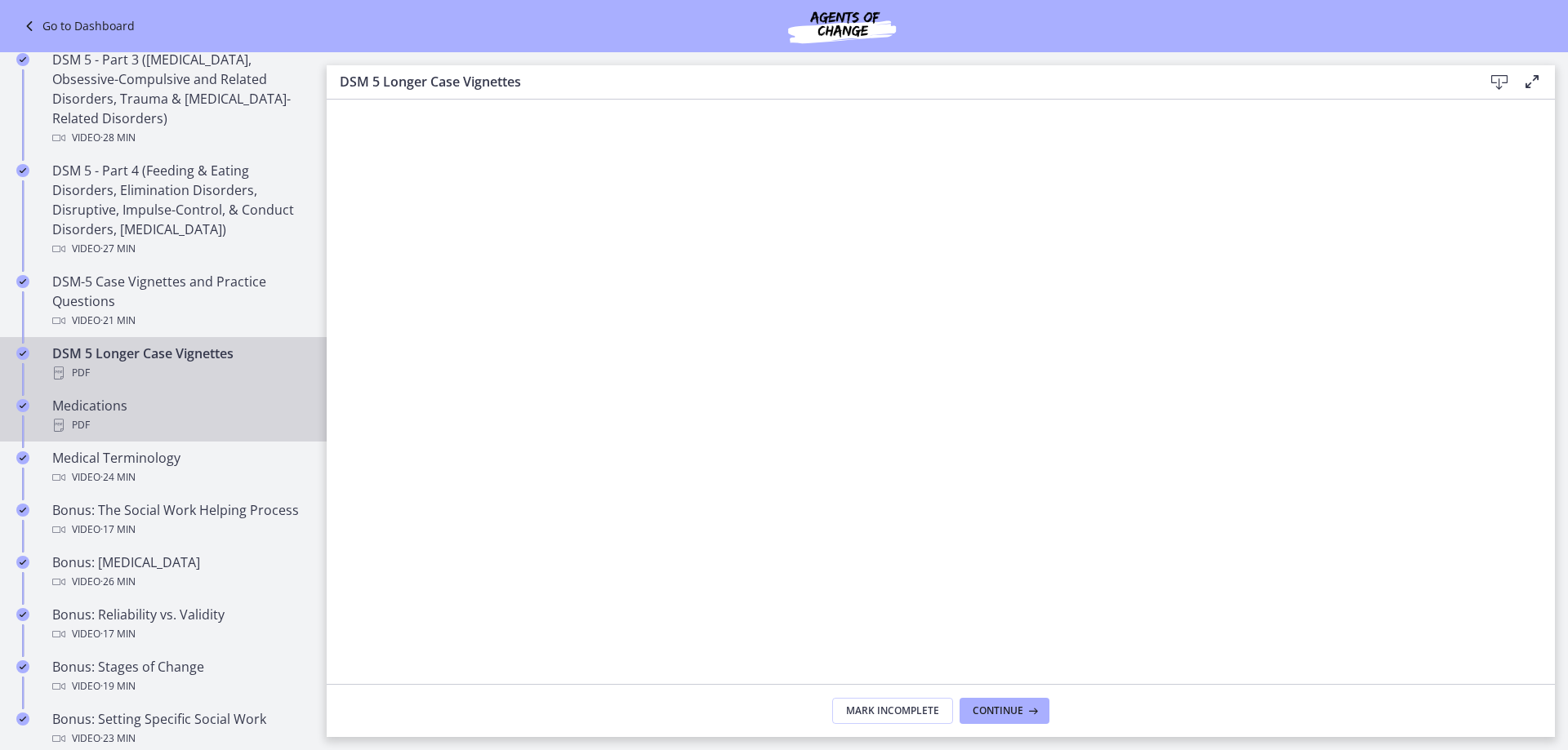
scroll to position [979, 0]
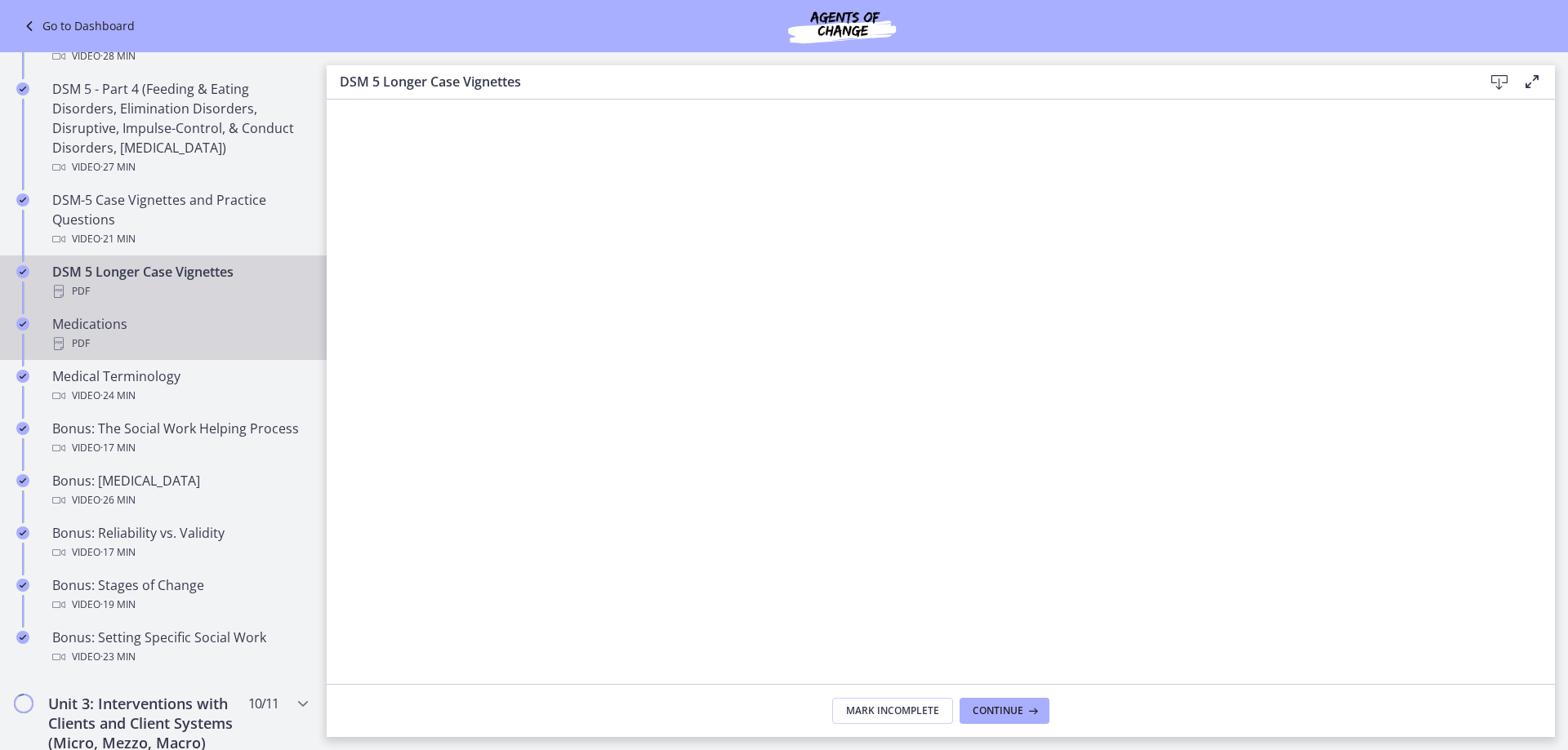
click at [129, 323] on div "Medications PDF" at bounding box center [179, 334] width 255 height 39
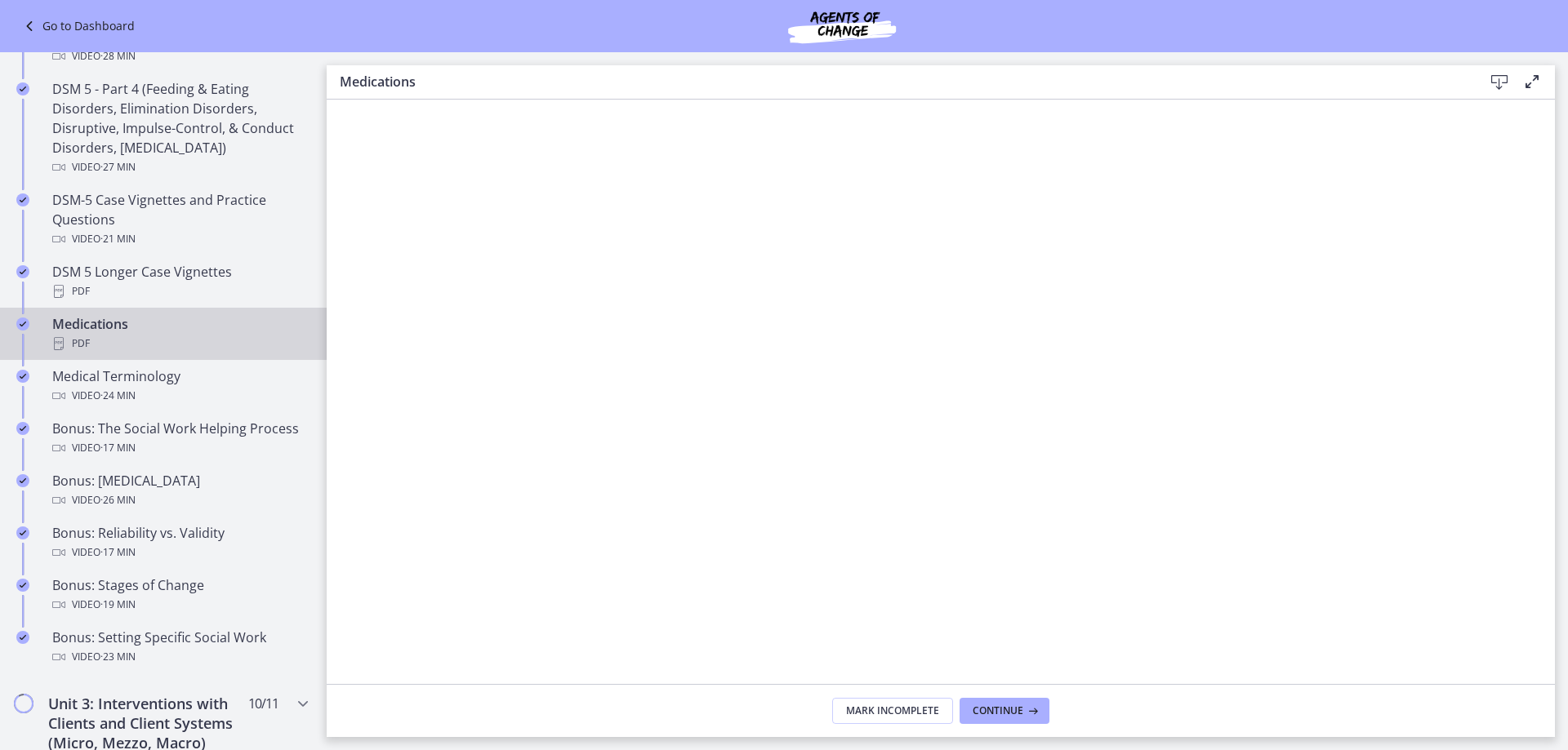
click at [1497, 78] on icon at bounding box center [1500, 82] width 20 height 20
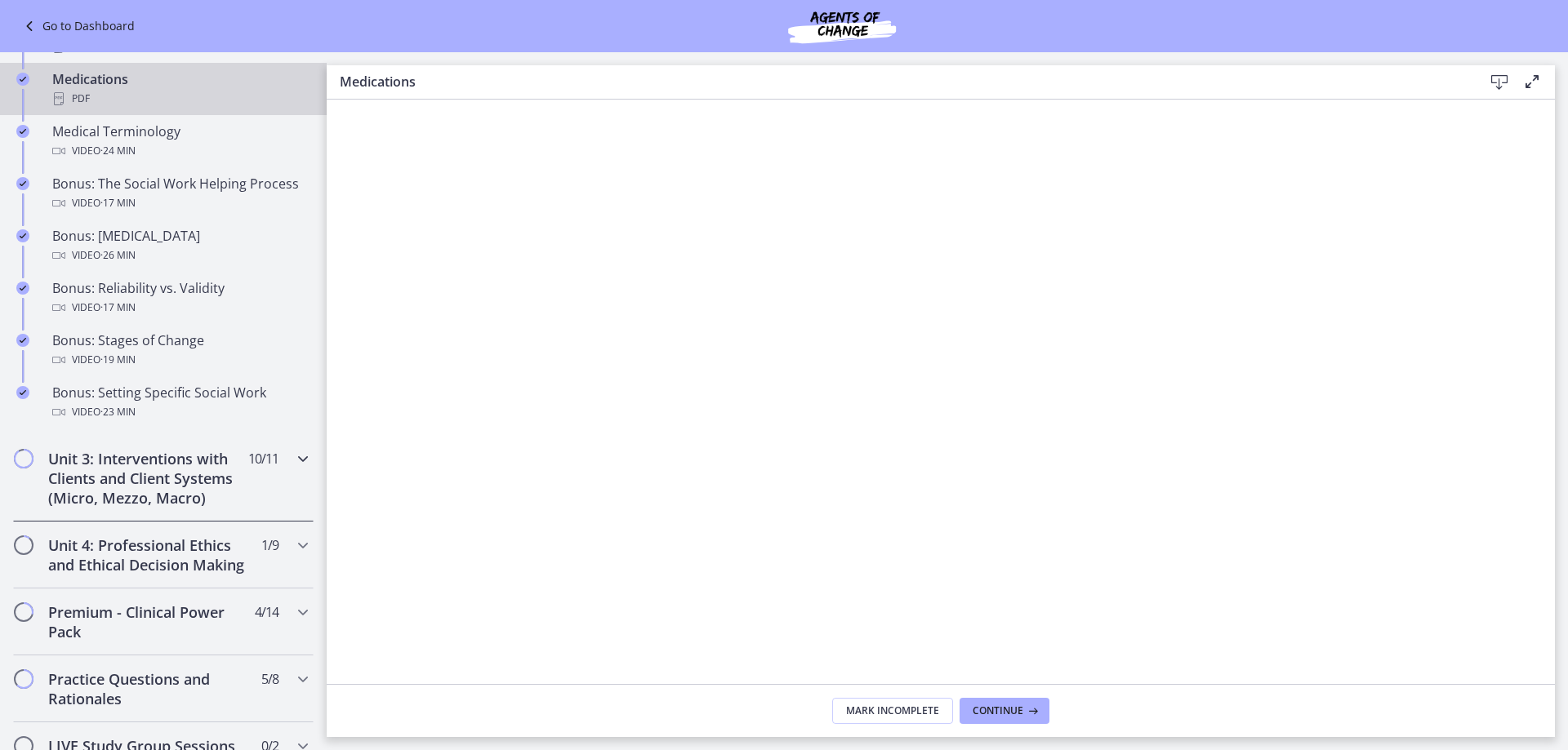
click at [293, 460] on icon "Chapters" at bounding box center [303, 459] width 20 height 20
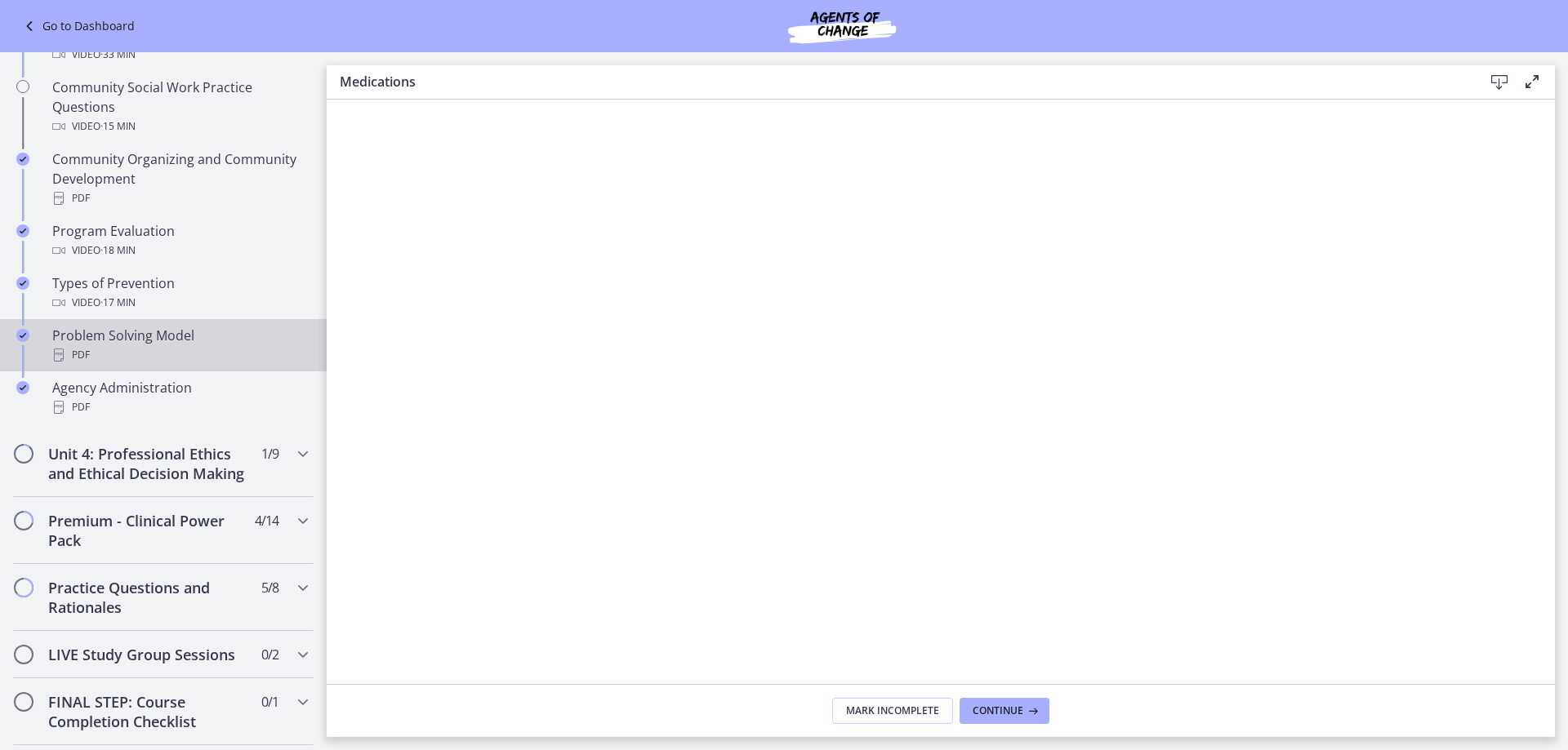
scroll to position [816, 0]
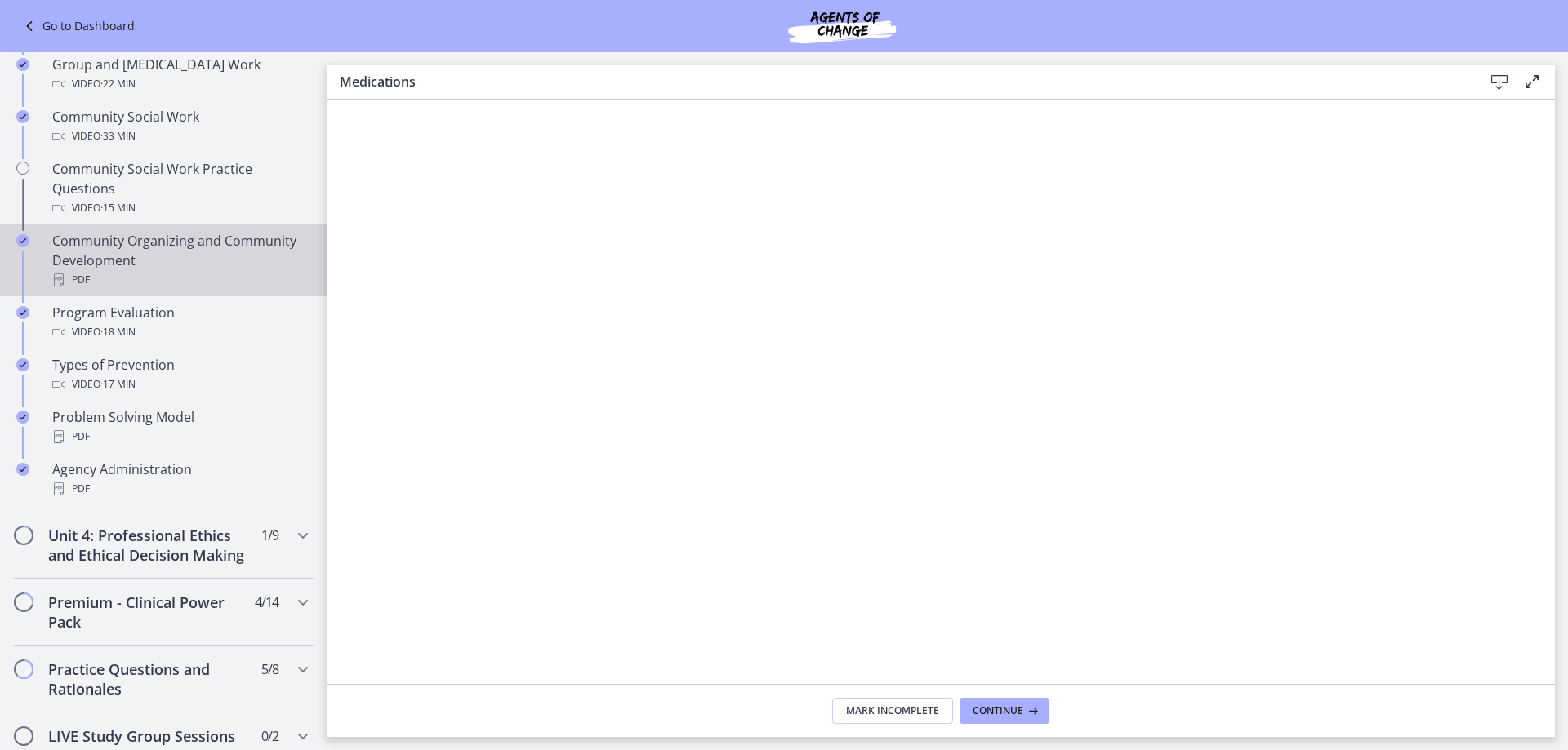
click at [195, 261] on div "Community Organizing and Community Development PDF" at bounding box center [179, 261] width 255 height 59
click at [1500, 78] on icon at bounding box center [1500, 82] width 20 height 20
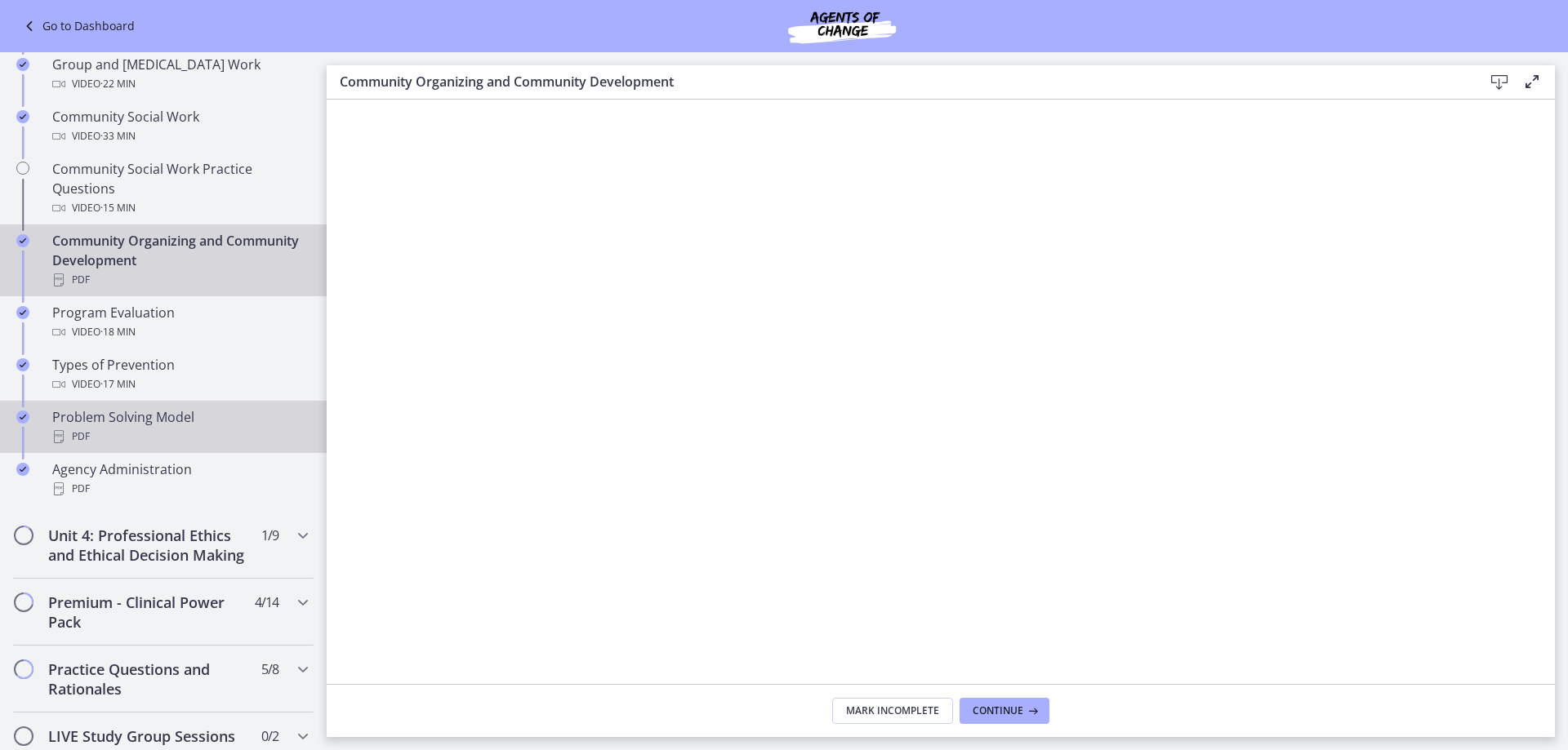
click at [143, 422] on div "Problem Solving Model PDF" at bounding box center [179, 427] width 255 height 39
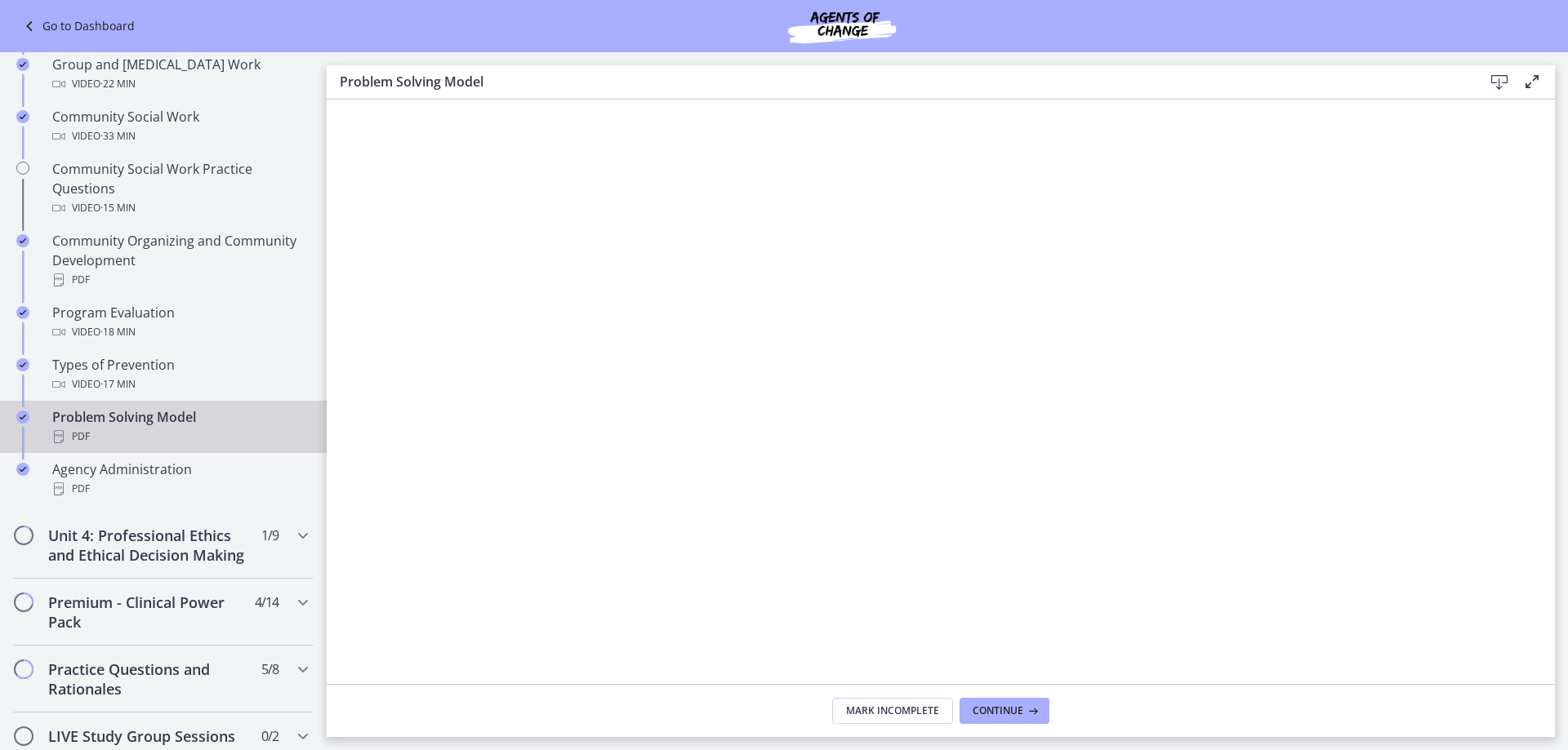
click at [1493, 82] on icon at bounding box center [1500, 82] width 20 height 20
click at [155, 478] on div "Agency Administration PDF" at bounding box center [179, 479] width 255 height 39
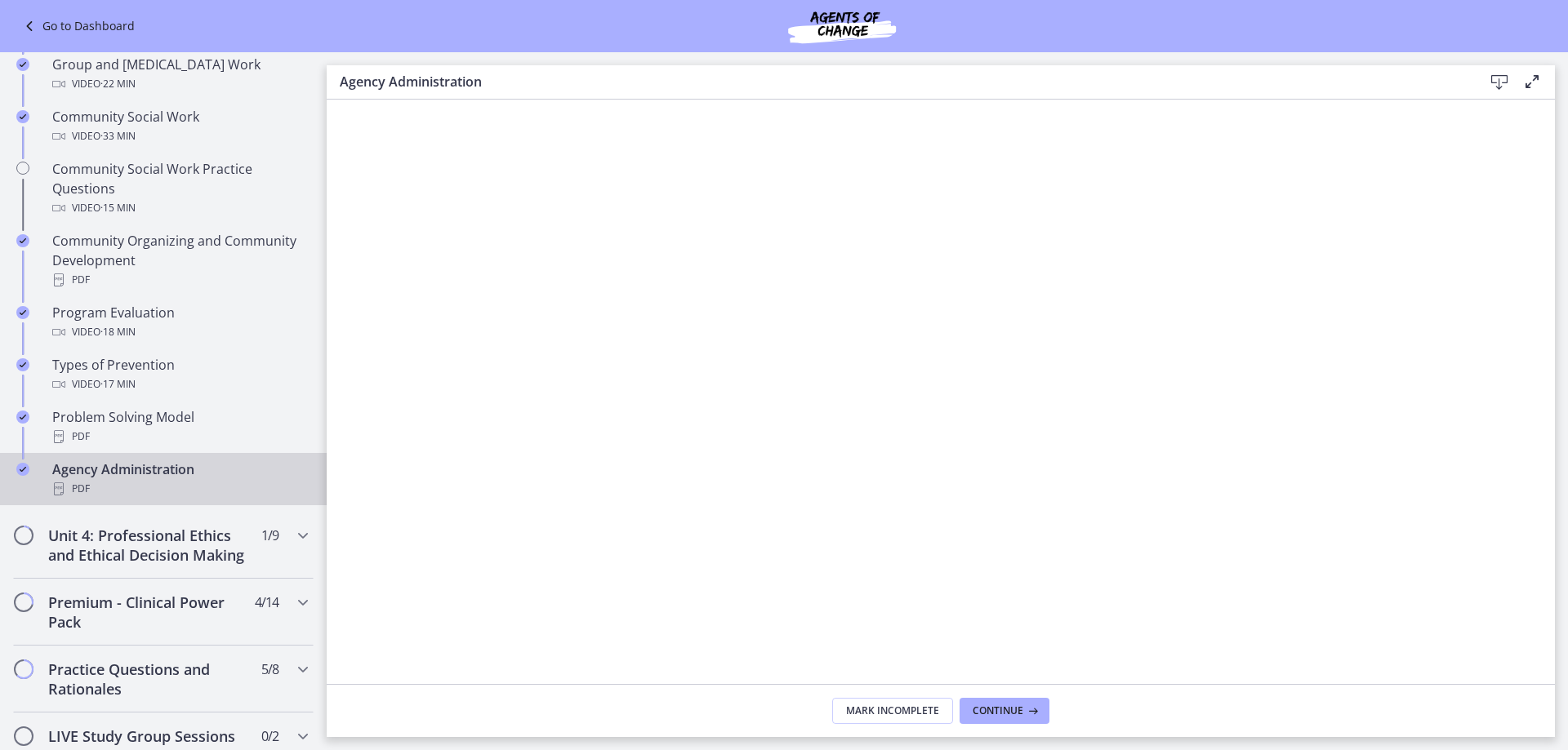
click at [1498, 83] on icon at bounding box center [1500, 82] width 20 height 20
click at [134, 547] on h2 "Unit 4: Professional Ethics and Ethical Decision Making" at bounding box center [148, 546] width 199 height 39
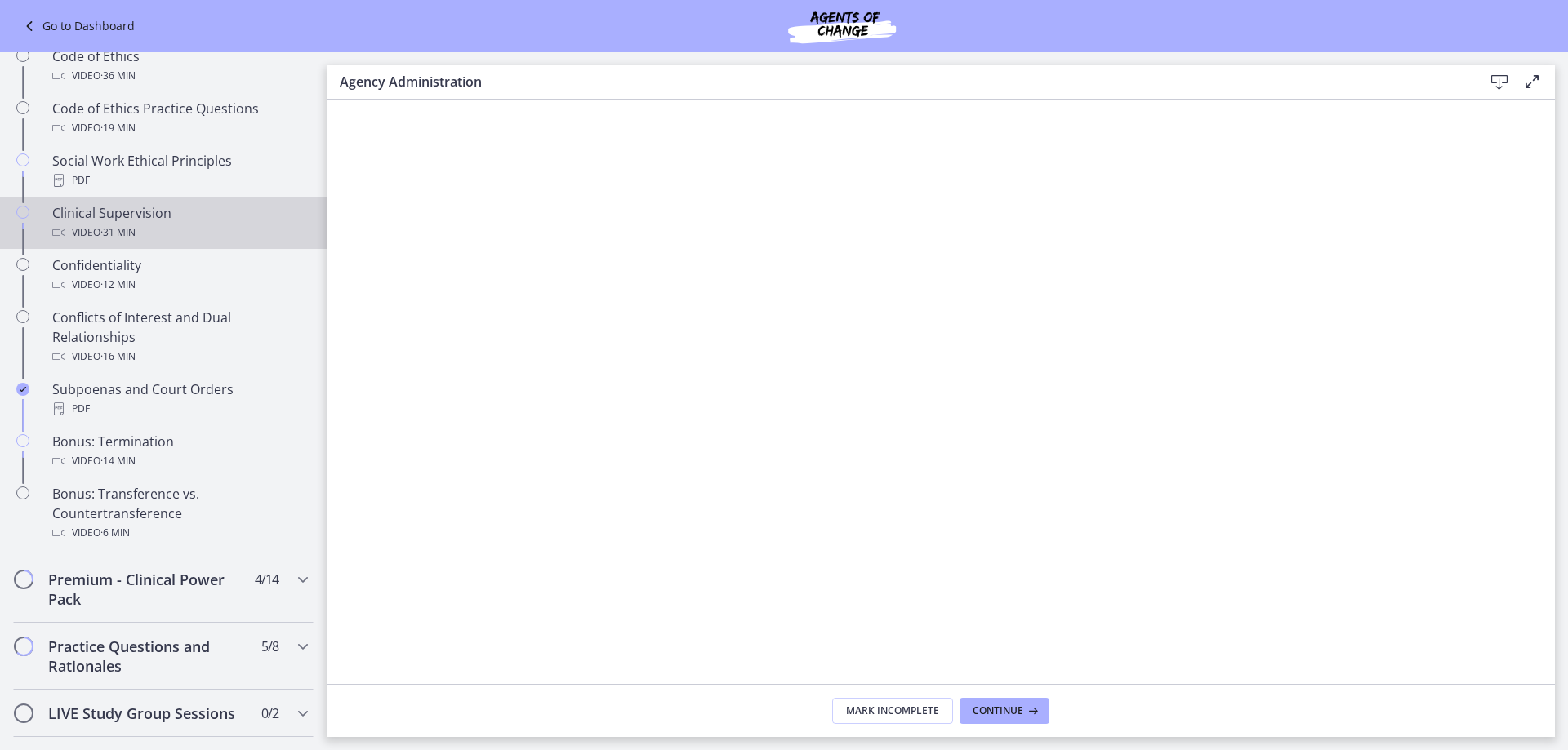
scroll to position [653, 0]
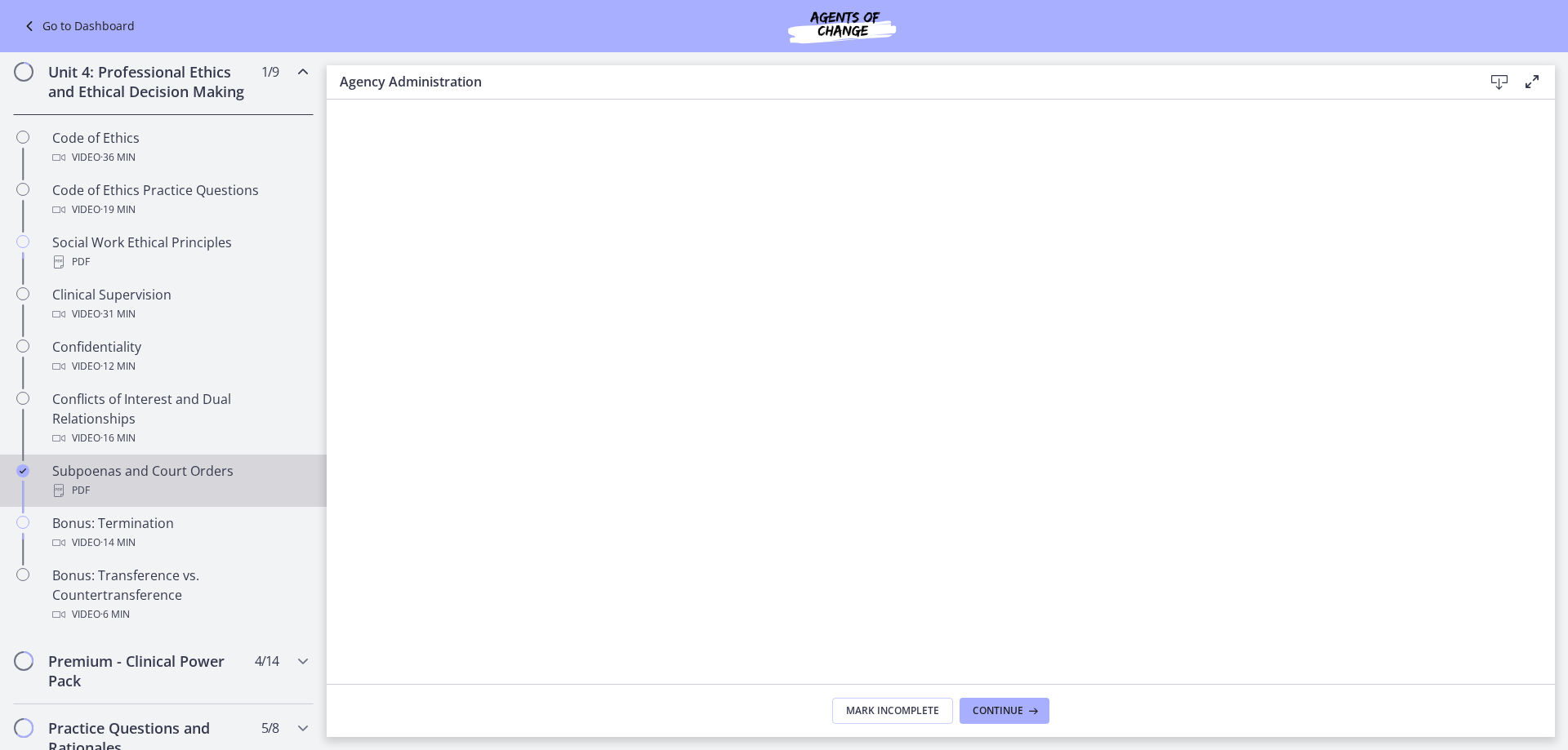
click at [111, 500] on div "PDF" at bounding box center [179, 491] width 255 height 20
click at [1494, 86] on icon at bounding box center [1500, 82] width 20 height 20
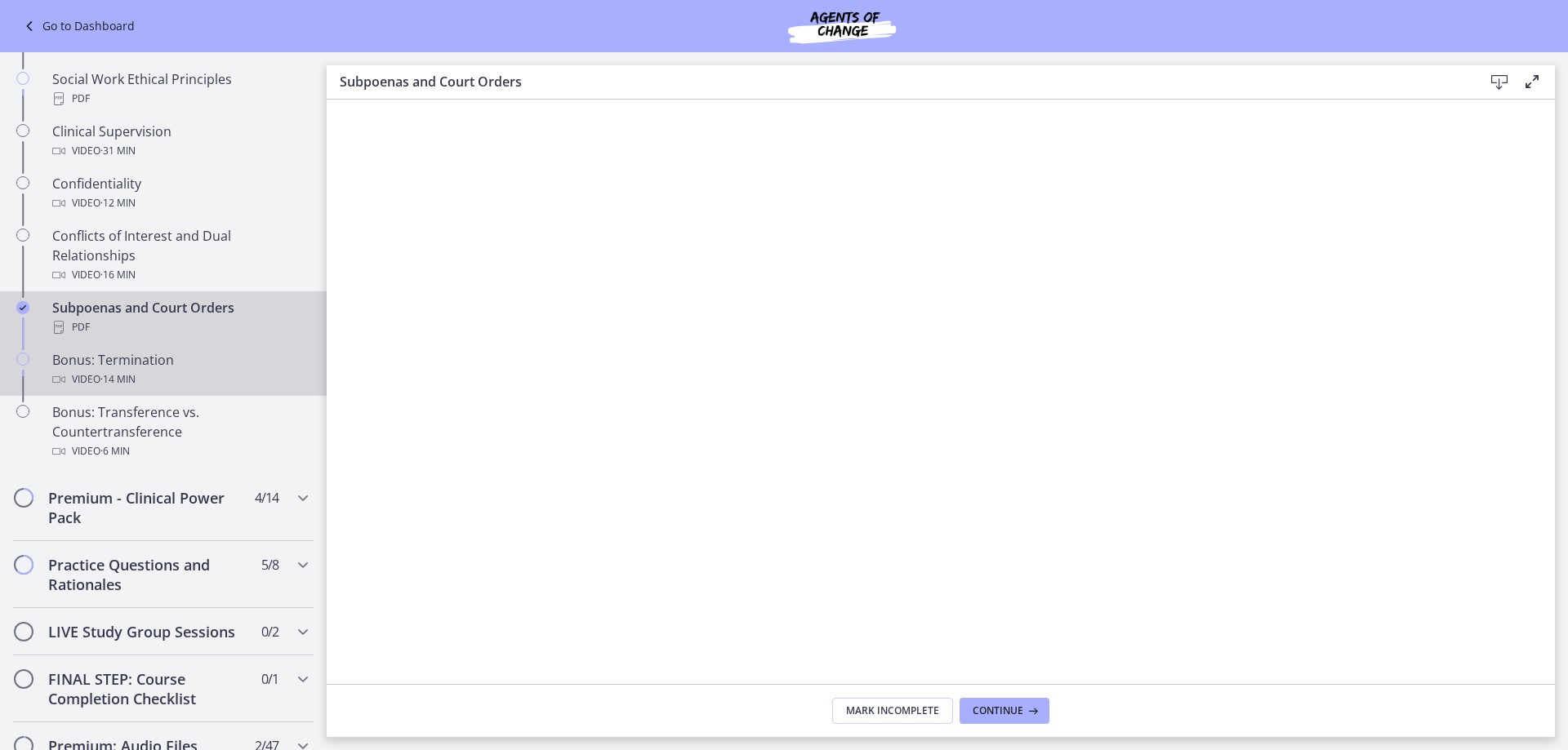
scroll to position [898, 0]
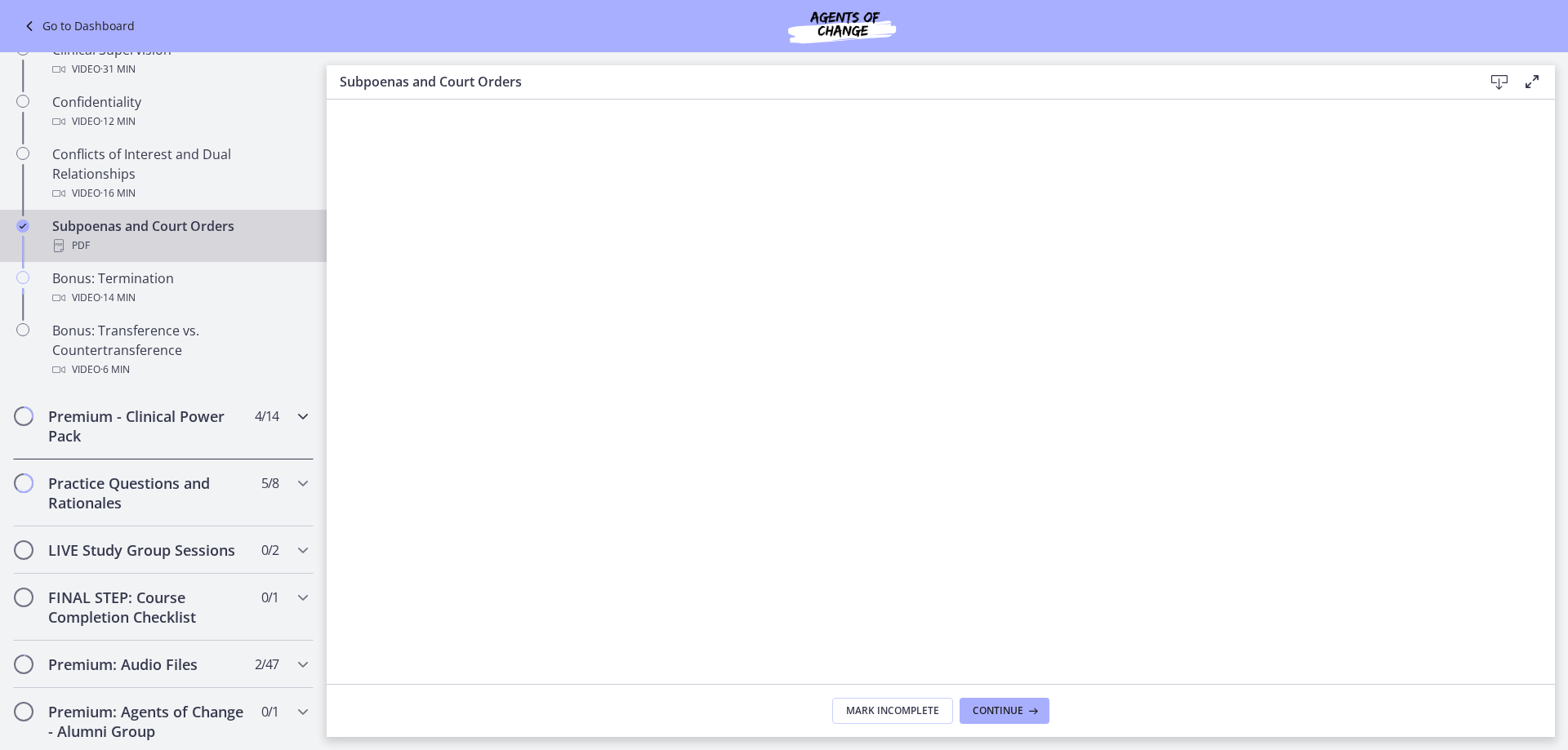
click at [275, 431] on div "Premium - Clinical Power Pack 4 / 14 Completed" at bounding box center [163, 426] width 300 height 67
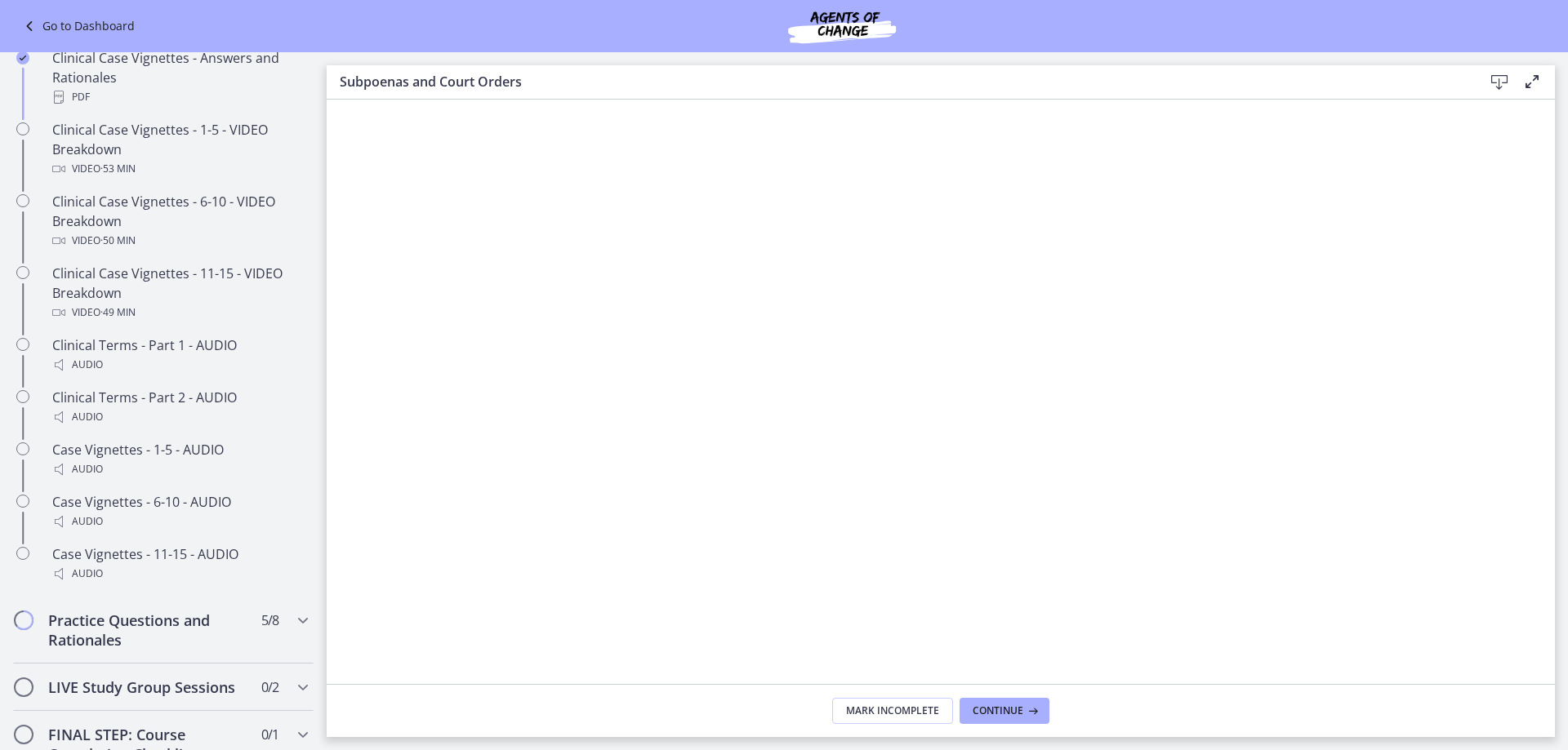
scroll to position [979, 0]
